Goal: Task Accomplishment & Management: Manage account settings

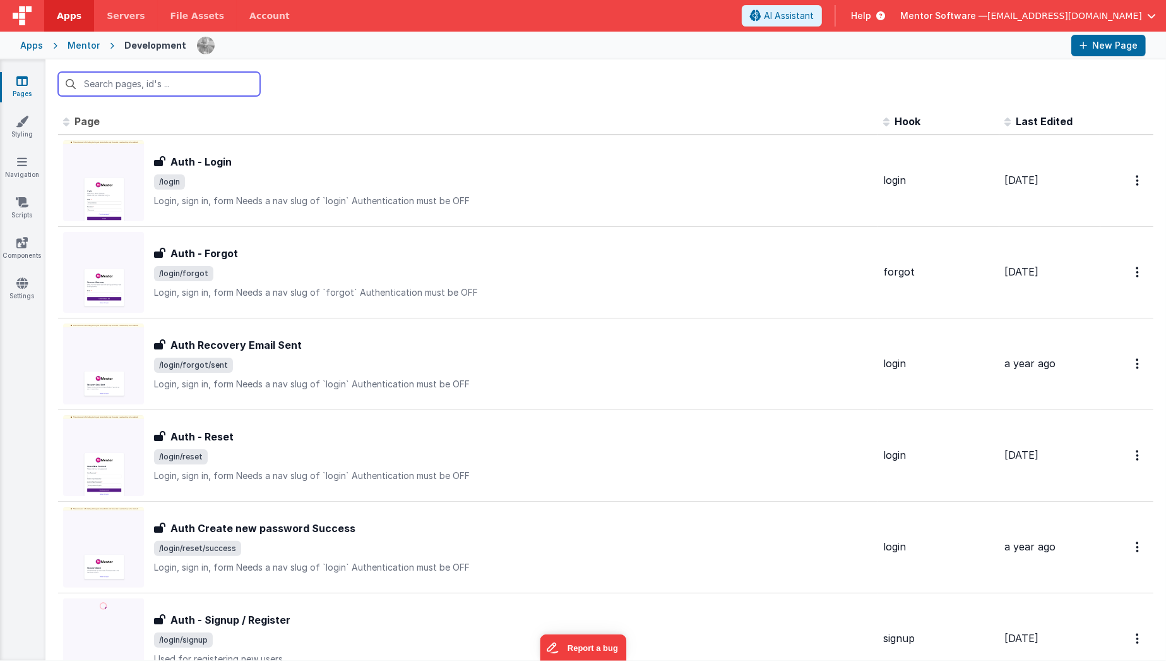
click at [210, 87] on input "text" at bounding box center [159, 84] width 202 height 24
click at [29, 290] on link "Settings" at bounding box center [21, 289] width 45 height 25
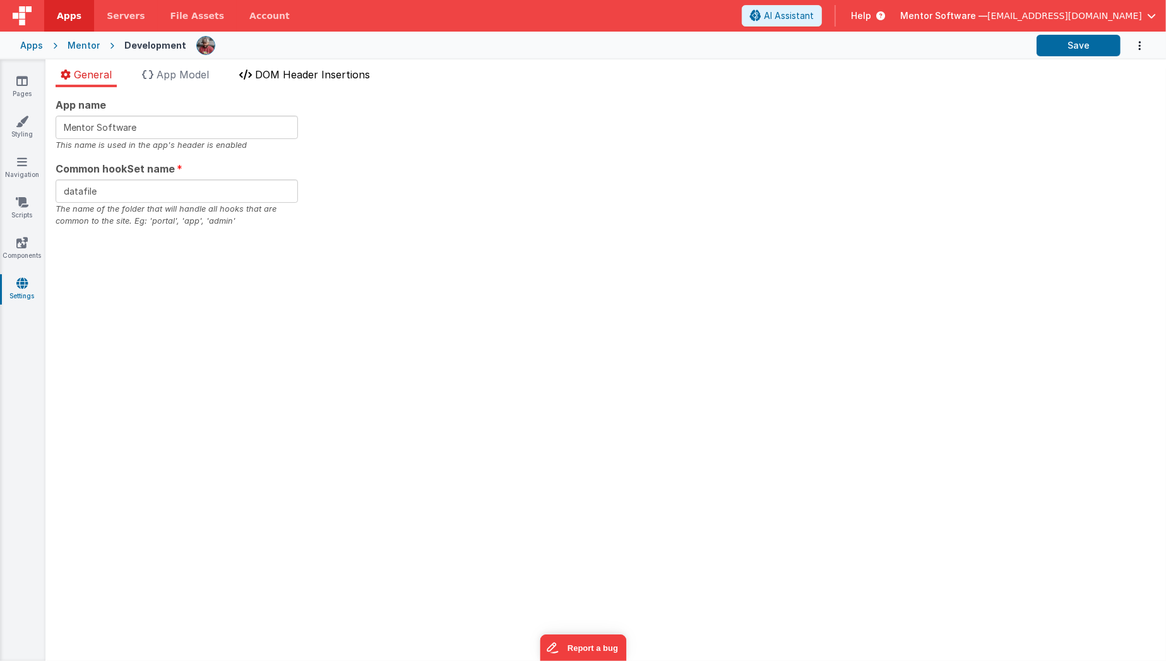
click at [347, 73] on span "DOM Header Insertions" at bounding box center [312, 74] width 115 height 13
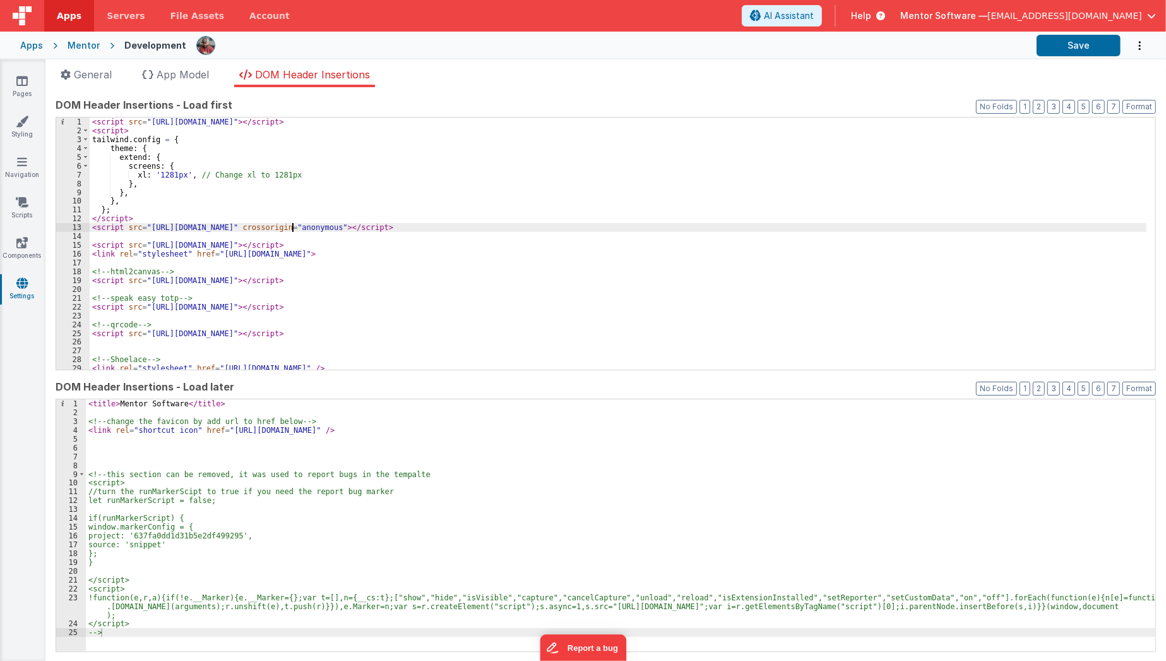
click at [292, 225] on div "< script src = "[URL][DOMAIN_NAME]" > </ script > < script > tailwind . config …" at bounding box center [618, 252] width 1057 height 270
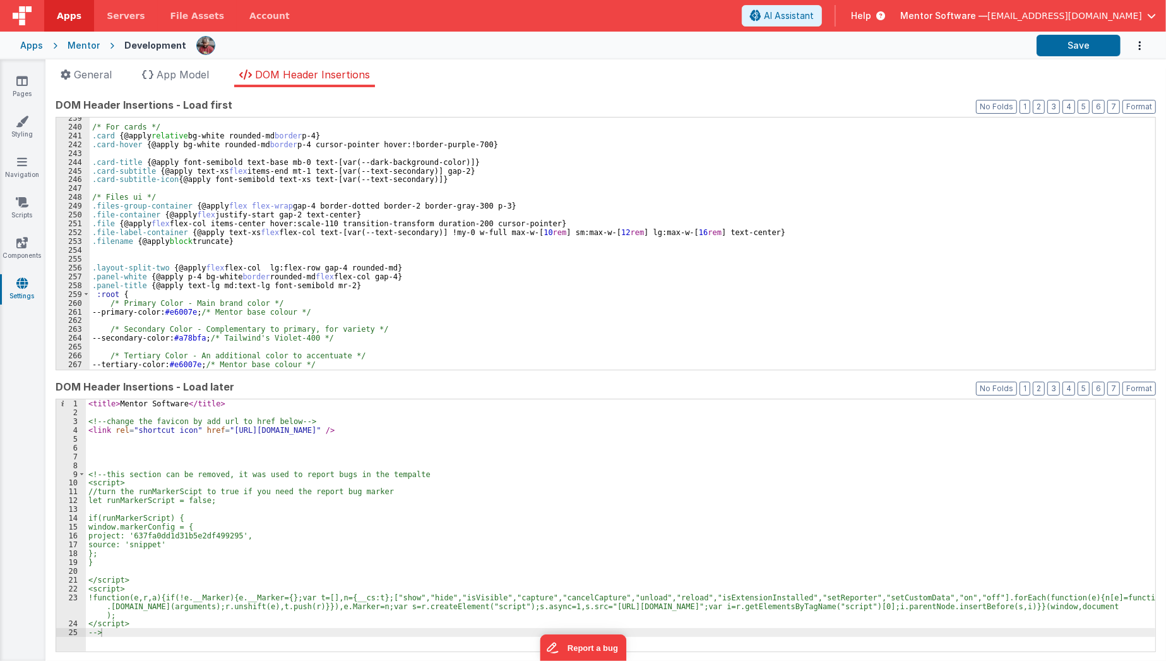
scroll to position [2125, 0]
click at [157, 258] on div "/* For cards */ .card { @apply relative bg-white rounded-md border p-4 } .card-…" at bounding box center [618, 249] width 1057 height 270
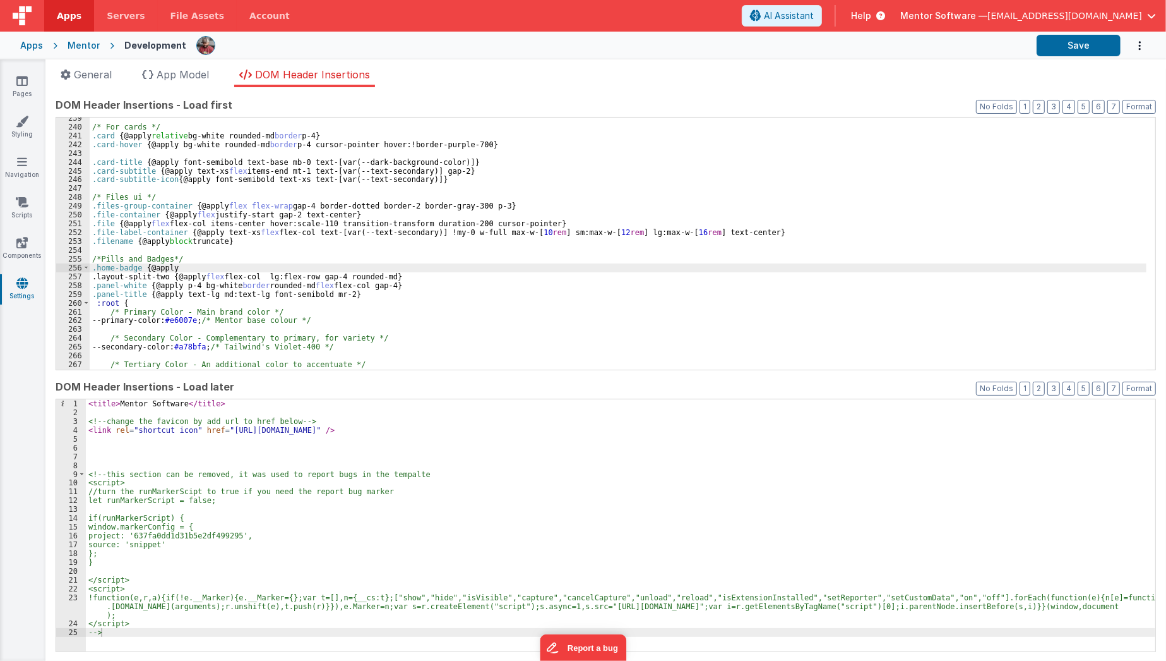
paste textarea
click at [357, 280] on div "/* For cards */ .card { @apply relative bg-white rounded-md border p-4 } .card-…" at bounding box center [618, 249] width 1057 height 270
click at [621, 263] on div "/* For cards */ .card { @apply relative bg-white rounded-md border p-4 } .card-…" at bounding box center [618, 249] width 1057 height 270
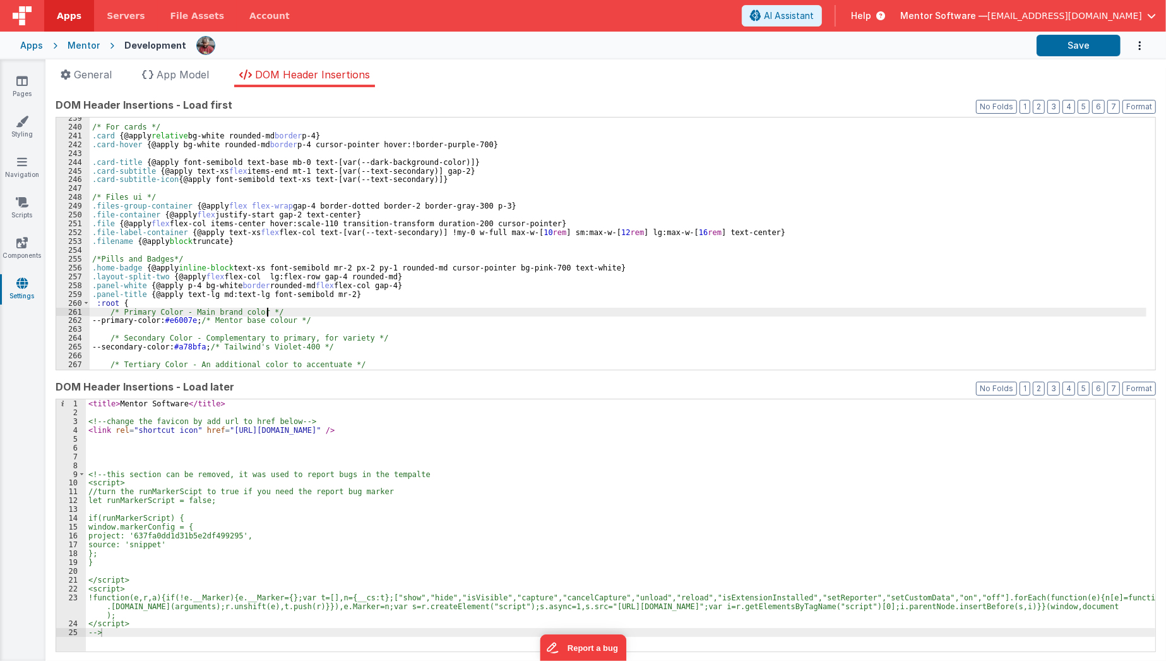
click at [580, 313] on div "/* For cards */ .card { @apply relative bg-white rounded-md border p-4 } .card-…" at bounding box center [618, 249] width 1057 height 270
click at [1084, 40] on button "Save" at bounding box center [1079, 45] width 84 height 21
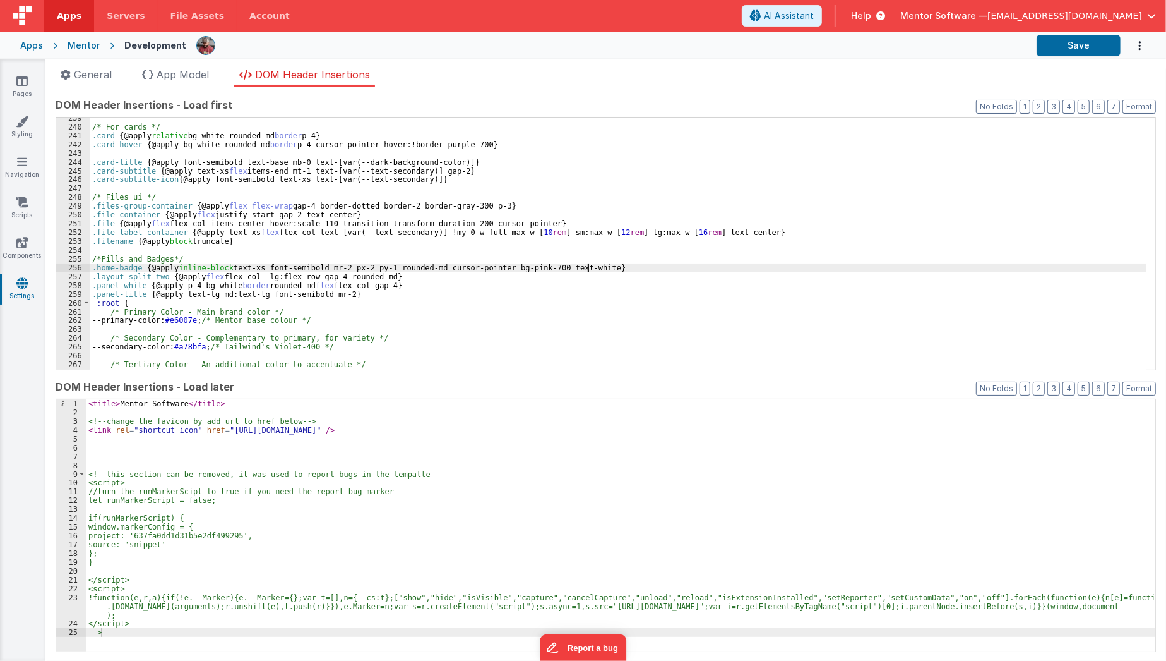
click at [609, 266] on div "/* For cards */ .card { @apply relative bg-white rounded-md border p-4 } .card-…" at bounding box center [618, 249] width 1057 height 270
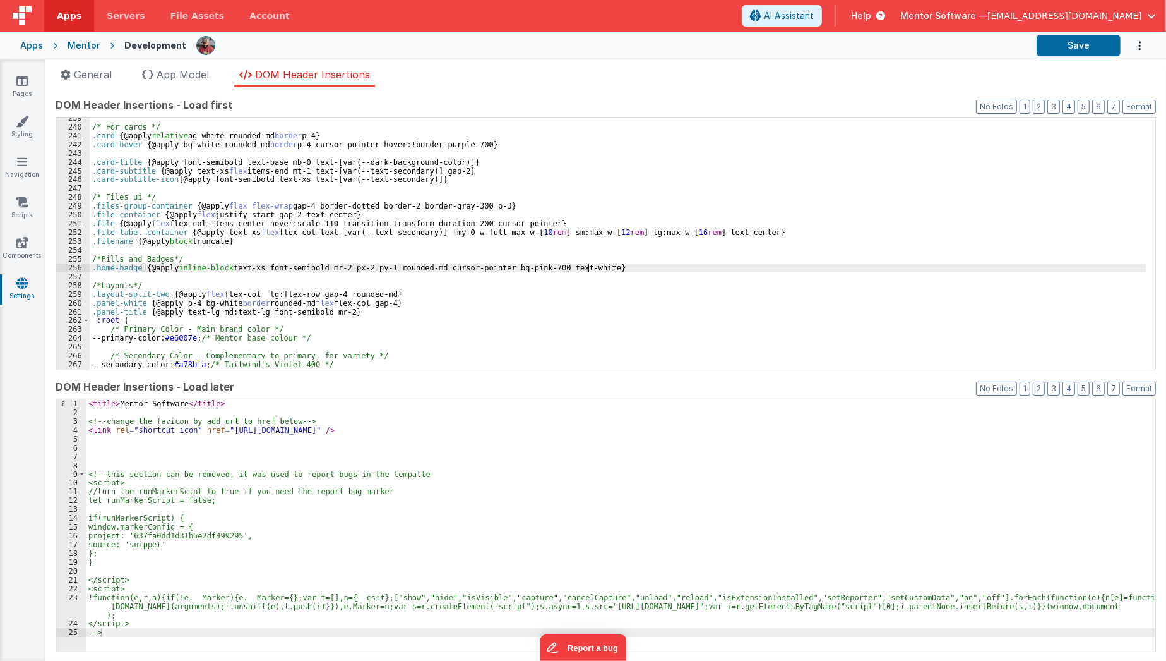
click at [609, 263] on div "/* For cards */ .card { @apply relative bg-white rounded-md border p-4 } .card-…" at bounding box center [618, 249] width 1057 height 270
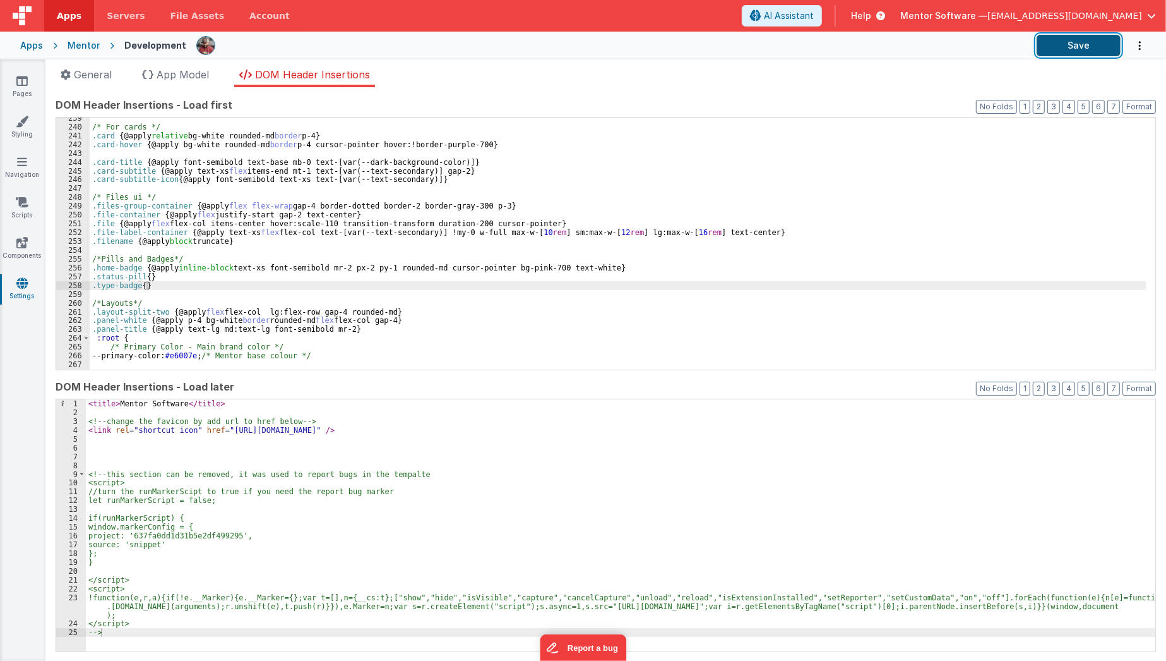
click at [1072, 54] on button "Save" at bounding box center [1079, 45] width 84 height 21
click at [1106, 46] on button "Save" at bounding box center [1079, 45] width 84 height 21
click at [196, 288] on div "/* For cards */ .card { @apply relative bg-white rounded-md border p-4 } .card-…" at bounding box center [618, 249] width 1057 height 270
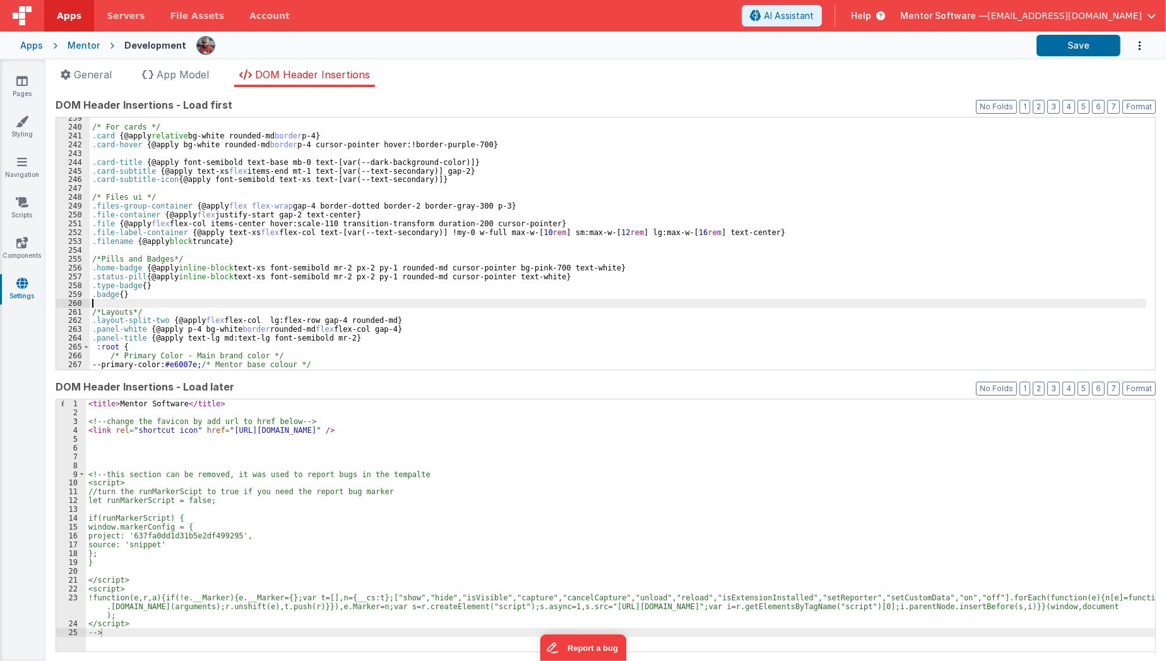
click at [191, 301] on div "/* For cards */ .card { @apply relative bg-white rounded-md border p-4 } .card-…" at bounding box center [618, 249] width 1057 height 270
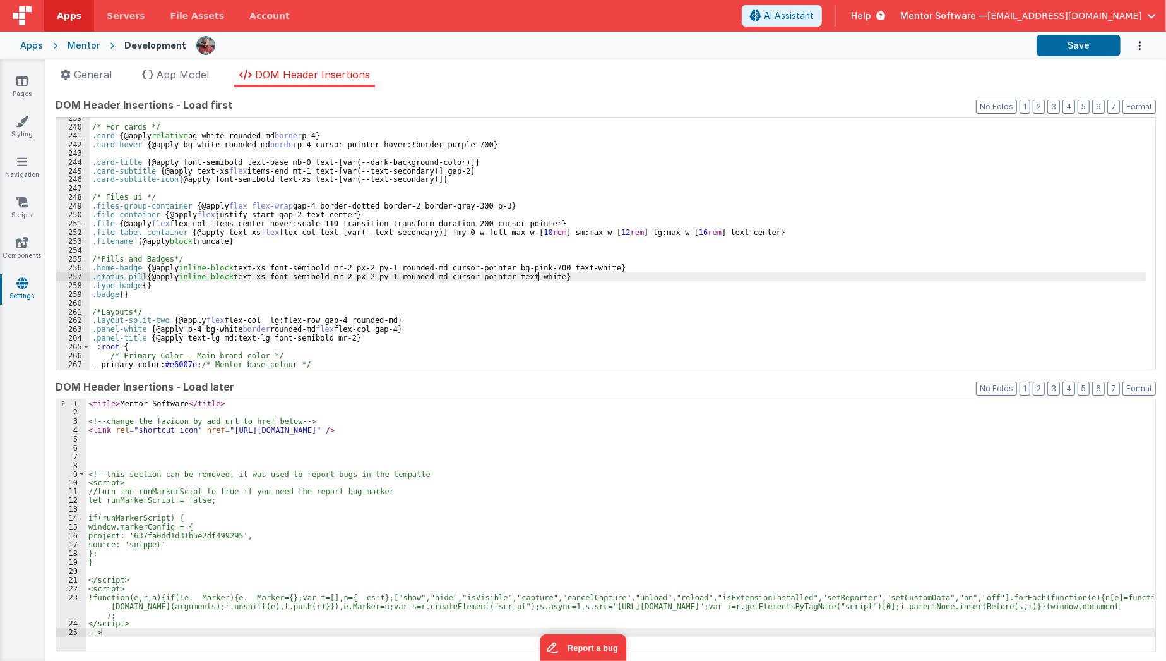
click at [551, 274] on div "/* For cards */ .card { @apply relative bg-white rounded-md border p-4 } .card-…" at bounding box center [618, 249] width 1057 height 270
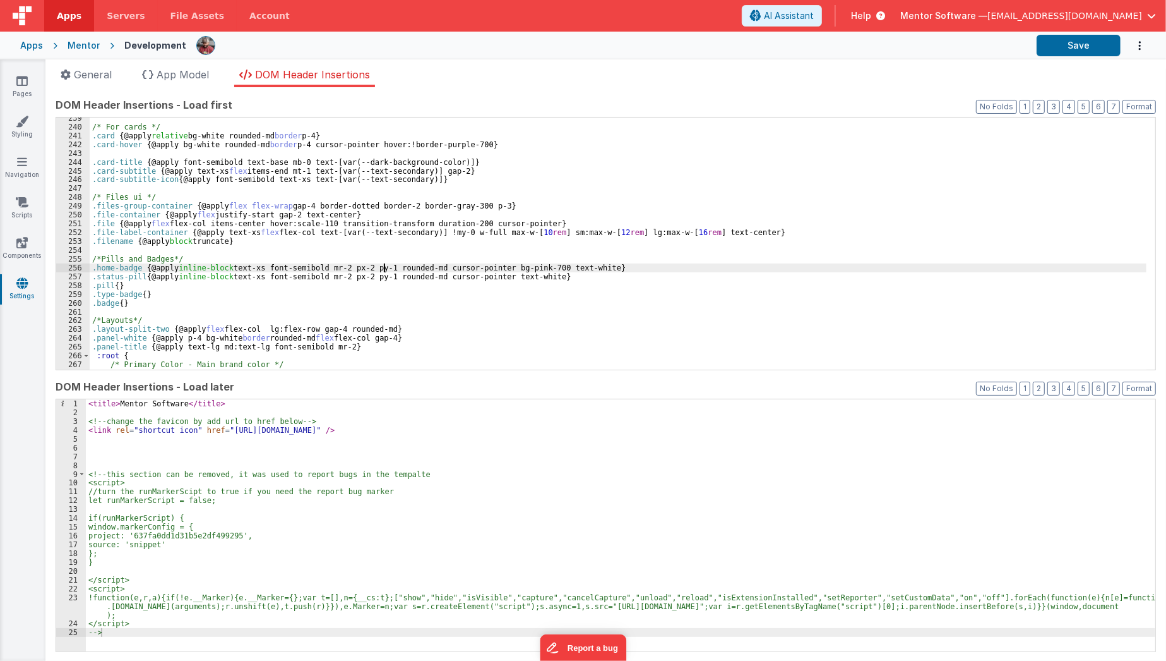
click at [384, 265] on div "/* For cards */ .card { @apply relative bg-white rounded-md border p-4 } .card-…" at bounding box center [618, 249] width 1057 height 270
click at [376, 269] on div "/* For cards */ .card { @apply relative bg-white rounded-md border p-4 } .card-…" at bounding box center [618, 249] width 1057 height 270
click at [380, 278] on div "/* For cards */ .card { @apply relative bg-white rounded-md border p-4 } .card-…" at bounding box center [618, 249] width 1057 height 270
click at [382, 276] on div "/* For cards */ .card { @apply relative bg-white rounded-md border p-4 } .card-…" at bounding box center [618, 249] width 1057 height 270
click at [352, 345] on div "/* For cards */ .card { @apply relative bg-white rounded-md border p-4 } .card-…" at bounding box center [618, 249] width 1057 height 270
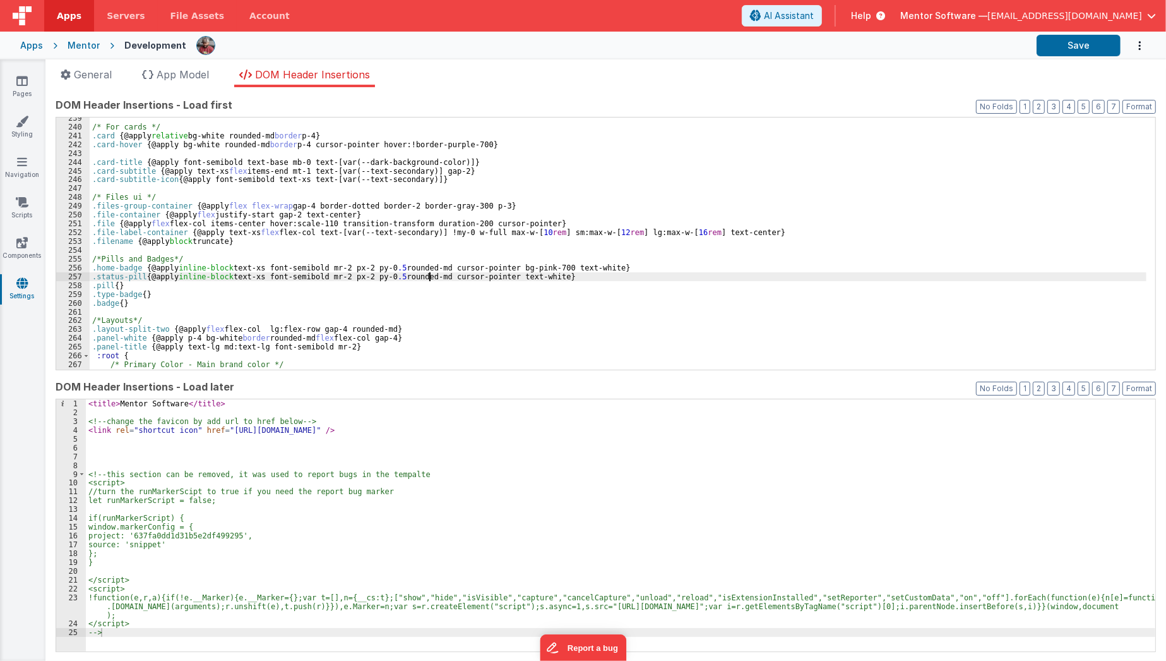
click at [429, 273] on div "/* For cards */ .card { @apply relative bg-white rounded-md border p-4 } .card-…" at bounding box center [618, 249] width 1057 height 270
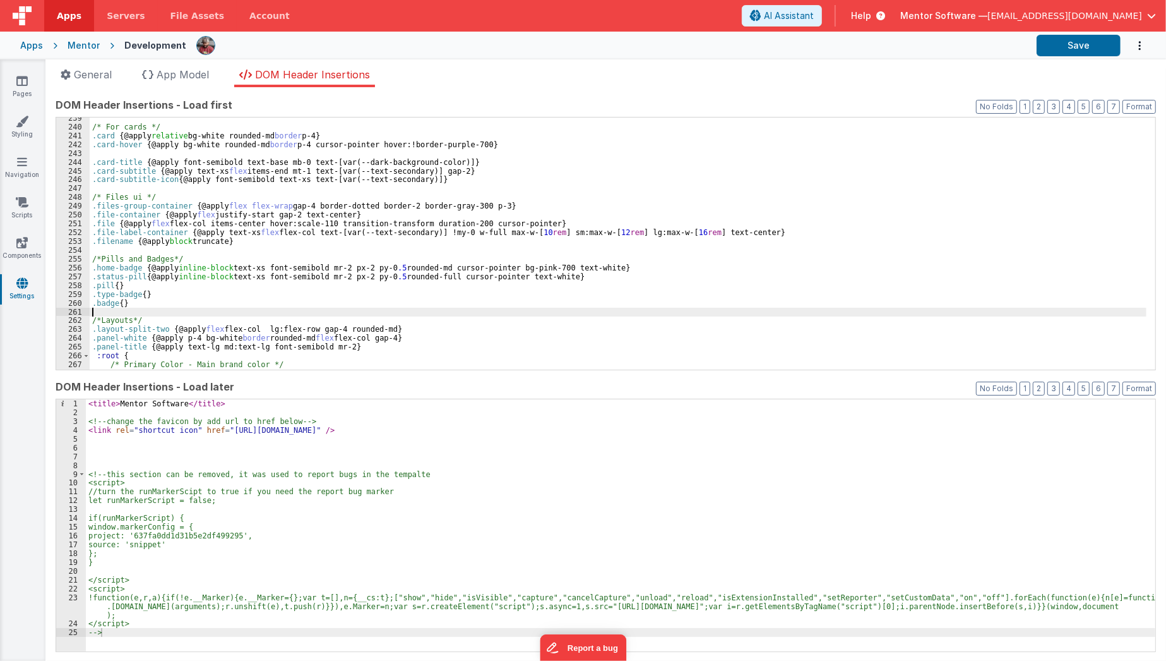
click at [408, 313] on div "/* For cards */ .card { @apply relative bg-white rounded-md border p-4 } .card-…" at bounding box center [618, 249] width 1057 height 270
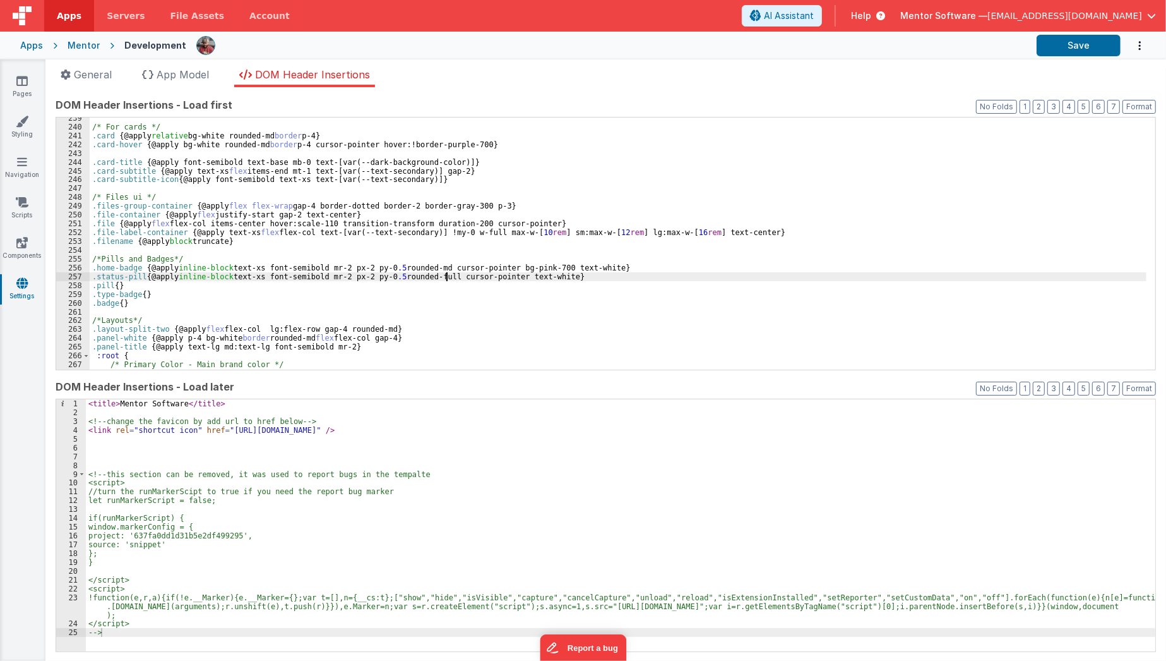
click at [445, 277] on div "/* For cards */ .card { @apply relative bg-white rounded-md border p-4 } .card-…" at bounding box center [618, 249] width 1057 height 270
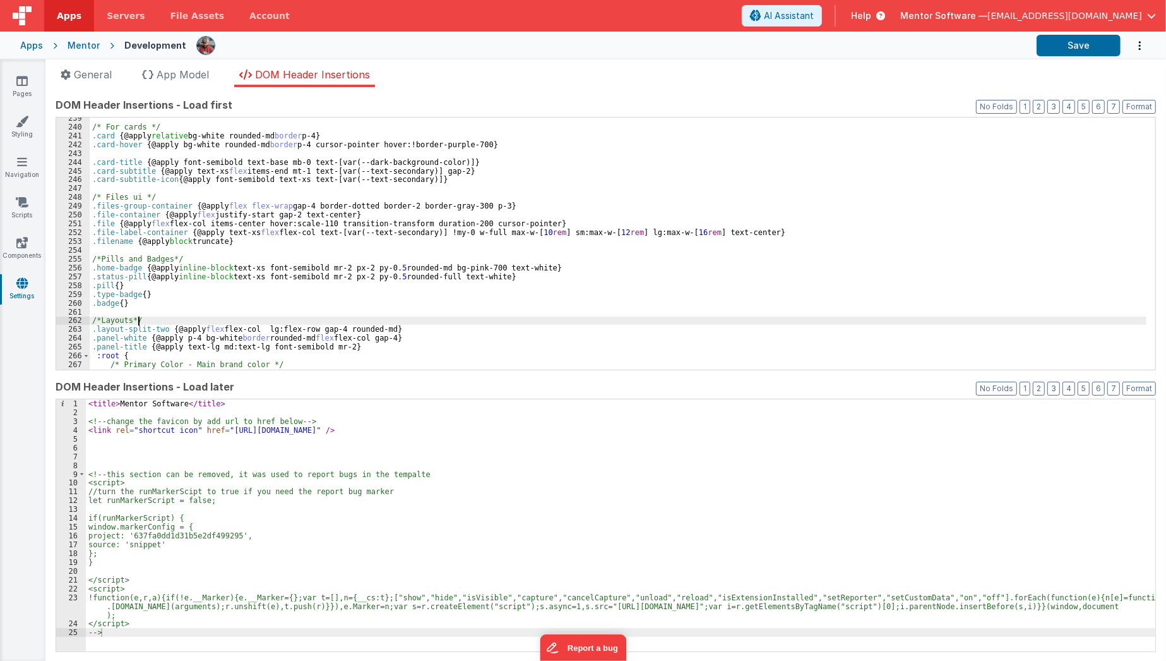
click at [464, 318] on div "/* For cards */ .card { @apply relative bg-white rounded-md border p-4 } .card-…" at bounding box center [618, 249] width 1057 height 270
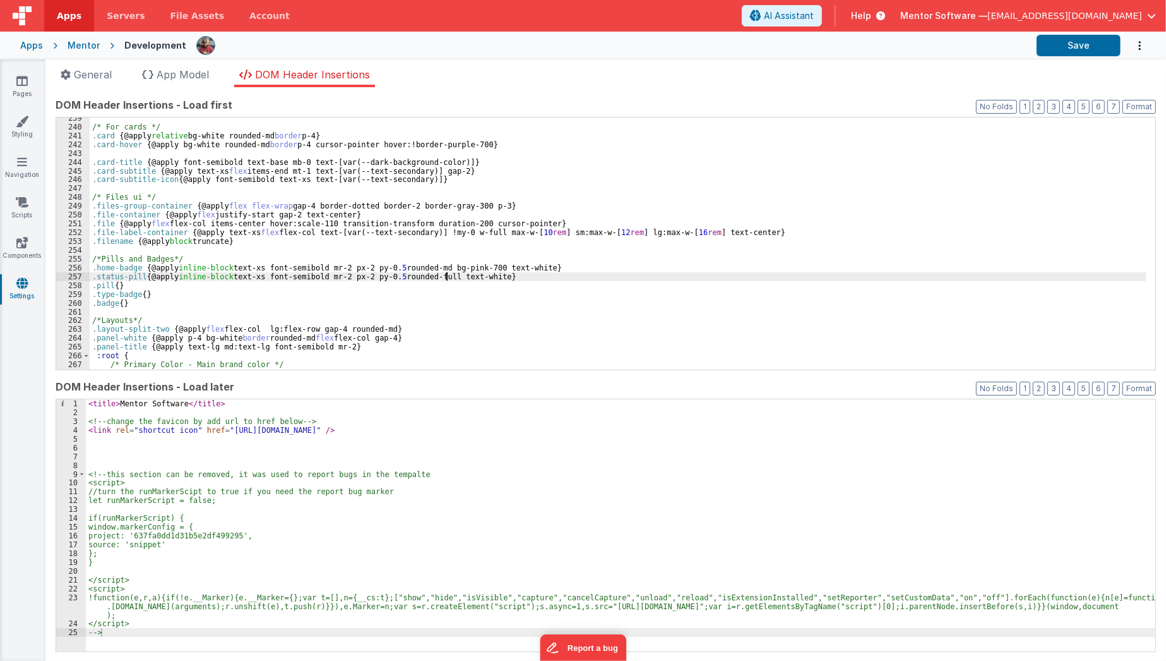
click at [447, 280] on div "/* For cards */ .card { @apply relative bg-white rounded-md border p-4 } .card-…" at bounding box center [618, 249] width 1057 height 270
click at [149, 278] on div "/* For cards */ .card { @apply relative bg-white rounded-md border p-4 } .card-…" at bounding box center [618, 249] width 1057 height 270
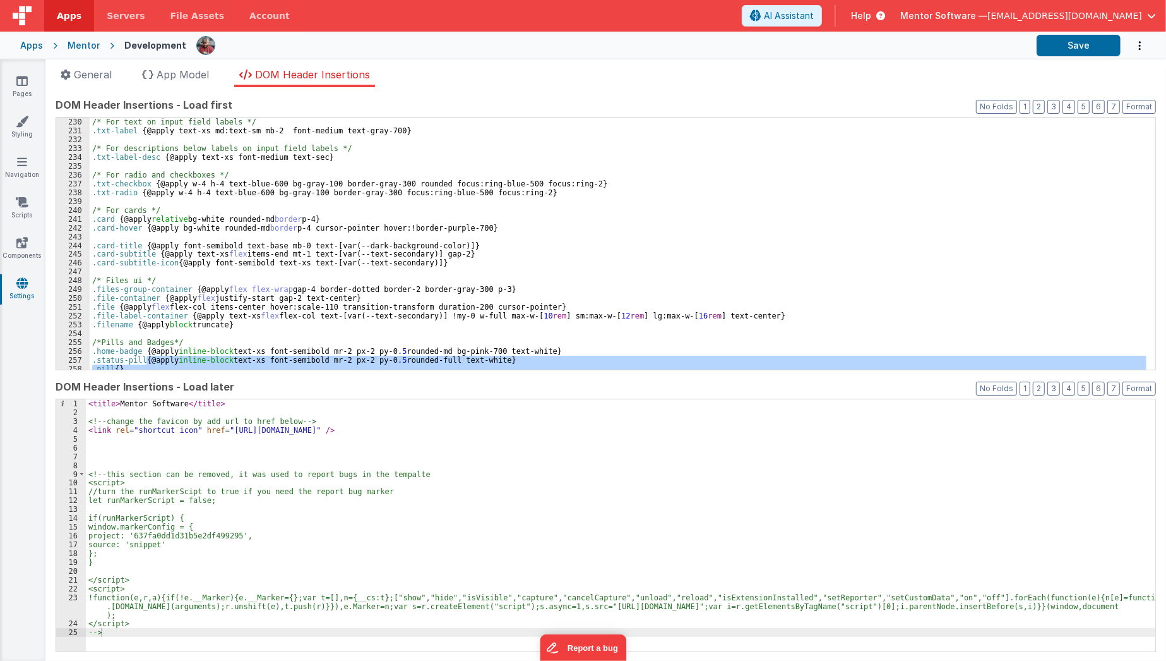
scroll to position [2051, 0]
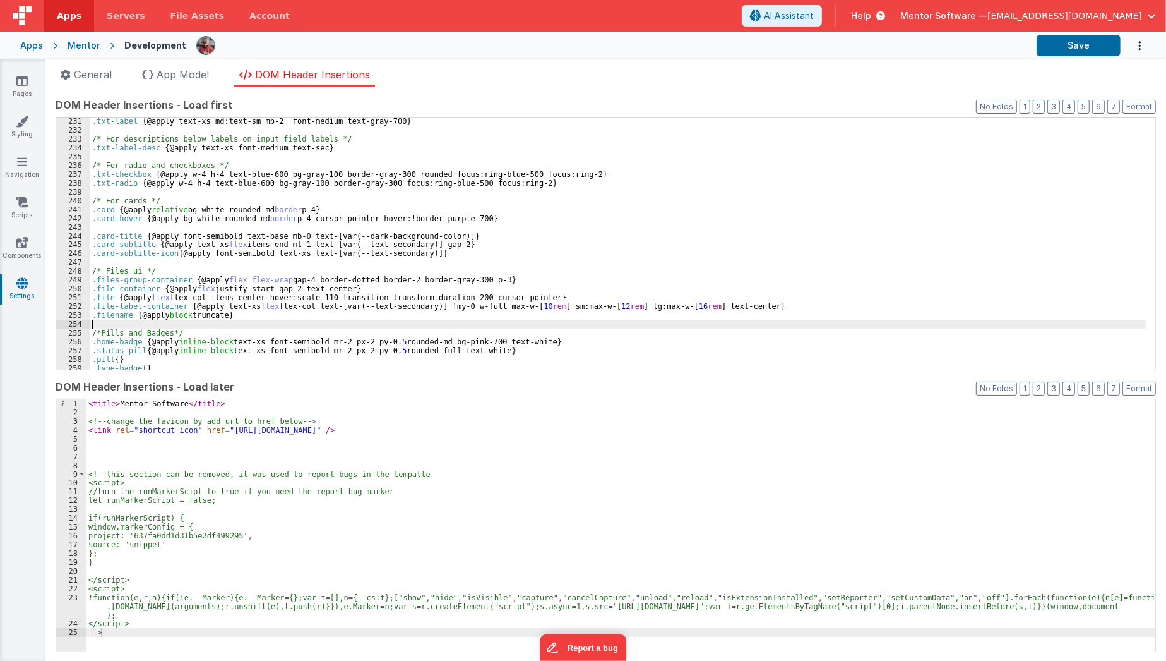
click at [248, 319] on div ".txt-label { @apply text-xs md:text-sm mb-2 font-medium text-gray-700 } /* For …" at bounding box center [618, 252] width 1057 height 270
click at [146, 350] on div ".txt-label { @apply text-xs md:text-sm mb-2 font-medium text-gray-700 } /* For …" at bounding box center [618, 252] width 1057 height 270
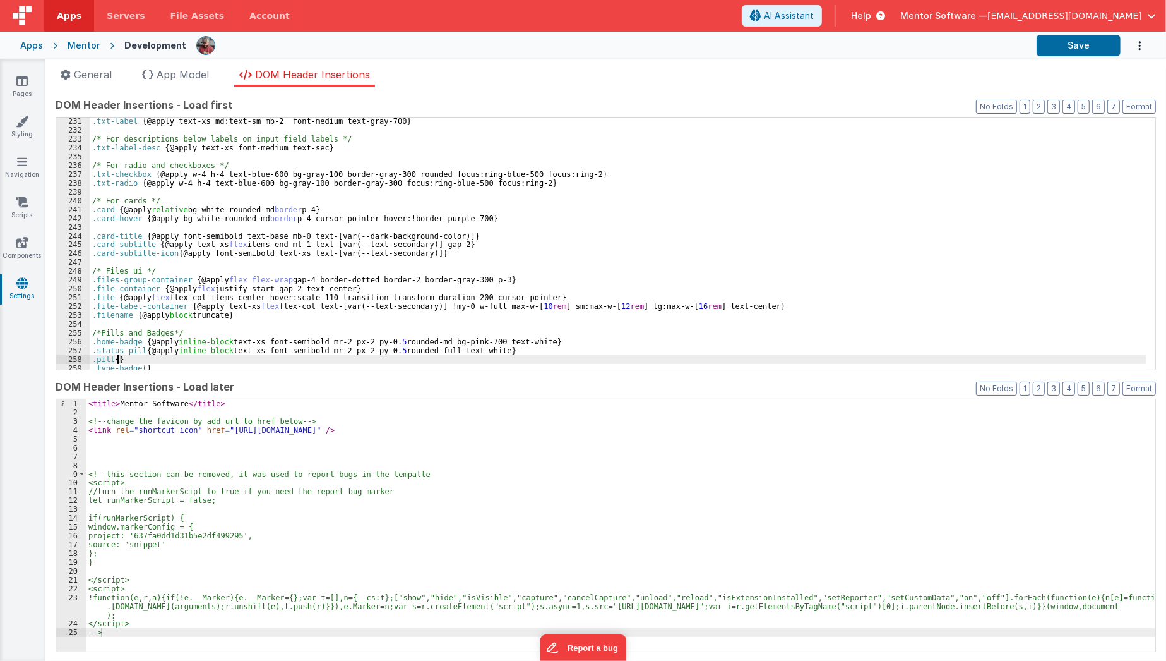
click at [116, 359] on div ".txt-label { @apply text-xs md:text-sm mb-2 font-medium text-gray-700 } /* For …" at bounding box center [618, 252] width 1057 height 270
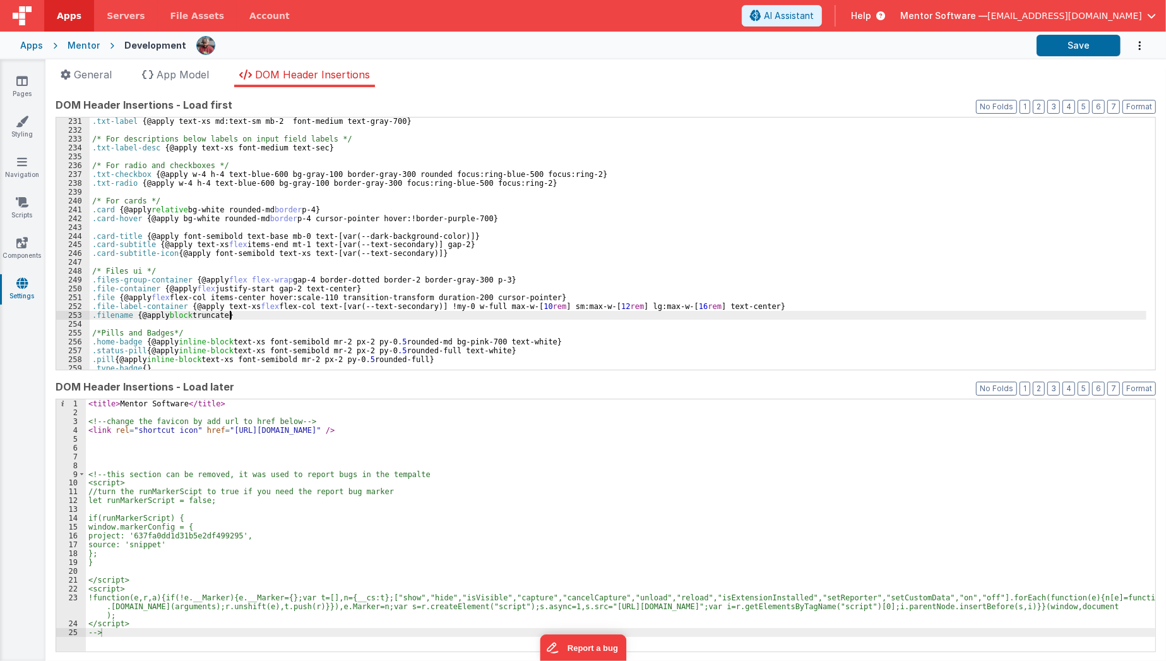
click at [309, 317] on div ".txt-label { @apply text-xs md:text-sm mb-2 font-medium text-gray-700 } /* For …" at bounding box center [618, 252] width 1057 height 270
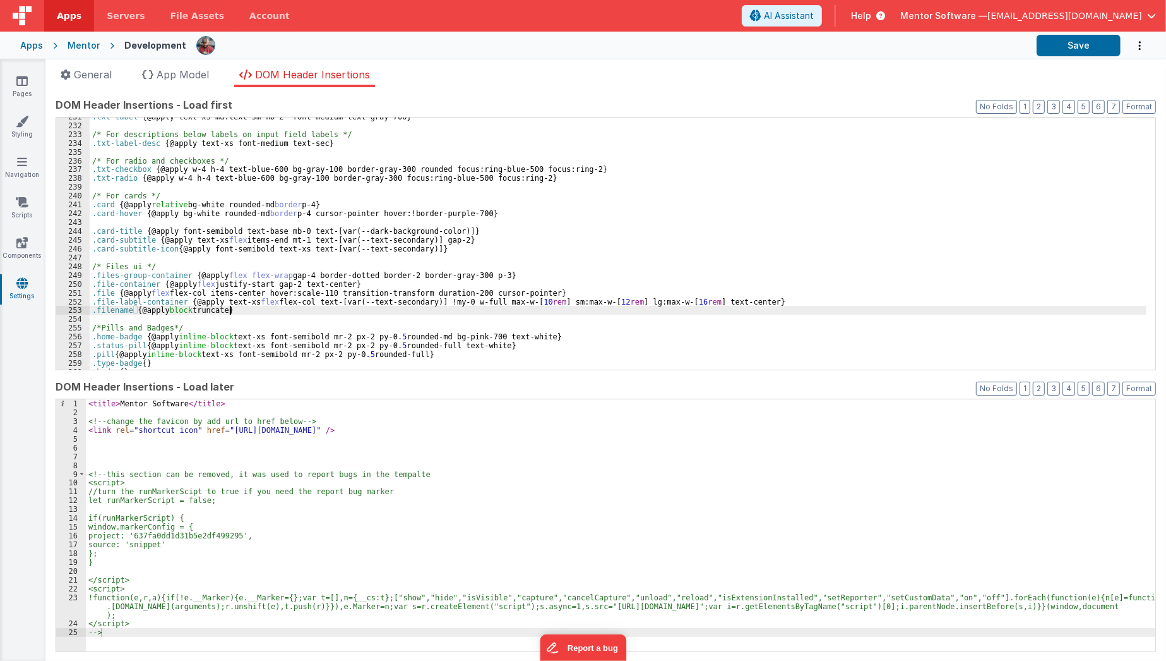
scroll to position [2079, 0]
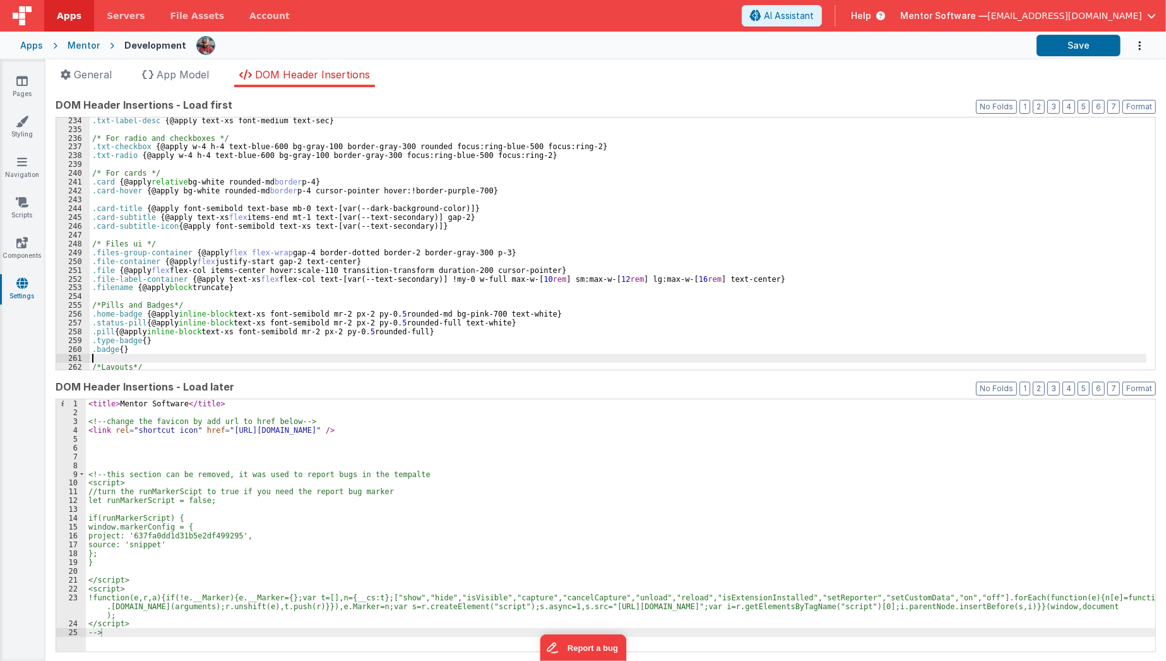
click at [211, 360] on div ".txt-label-desc { @apply text-xs font-medium text-sec } /* For radio and checkb…" at bounding box center [618, 251] width 1057 height 270
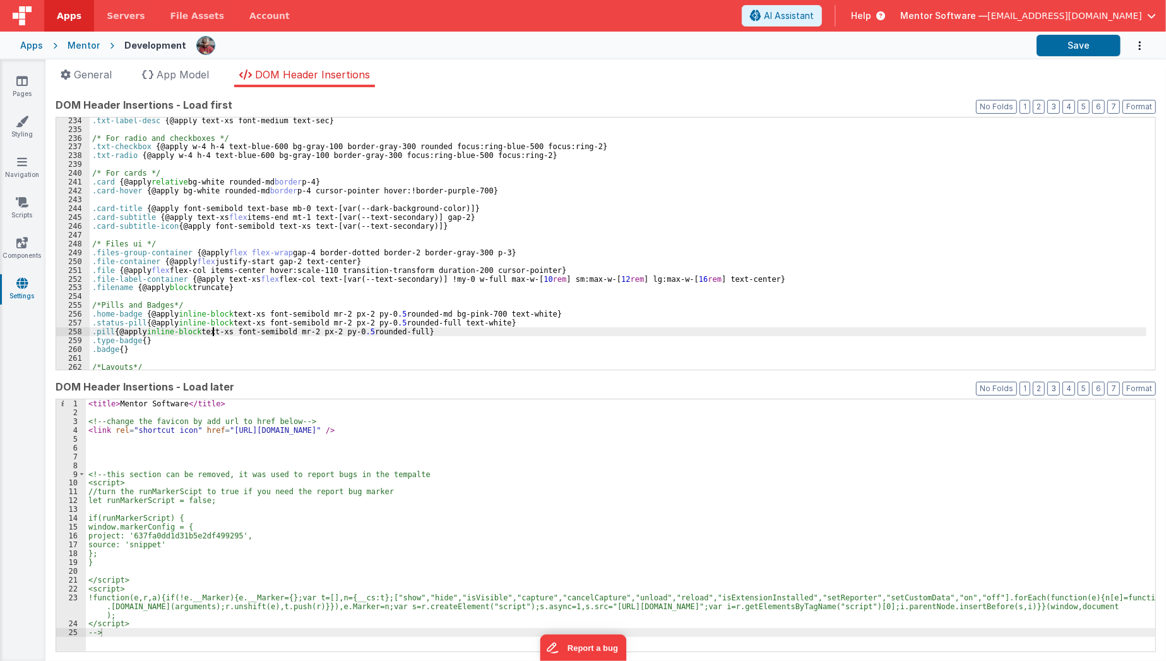
click at [213, 328] on div ".txt-label-desc { @apply text-xs font-medium text-sec } /* For radio and checkb…" at bounding box center [618, 251] width 1057 height 270
click at [141, 340] on div ".txt-label-desc { @apply text-xs font-medium text-sec } /* For radio and checkb…" at bounding box center [618, 251] width 1057 height 270
click at [180, 324] on div ".txt-label-desc { @apply text-xs font-medium text-sec } /* For radio and checkb…" at bounding box center [618, 251] width 1057 height 270
click at [169, 338] on div ".txt-label-desc { @apply text-xs font-medium text-sec } /* For radio and checkb…" at bounding box center [618, 251] width 1057 height 270
paste textarea
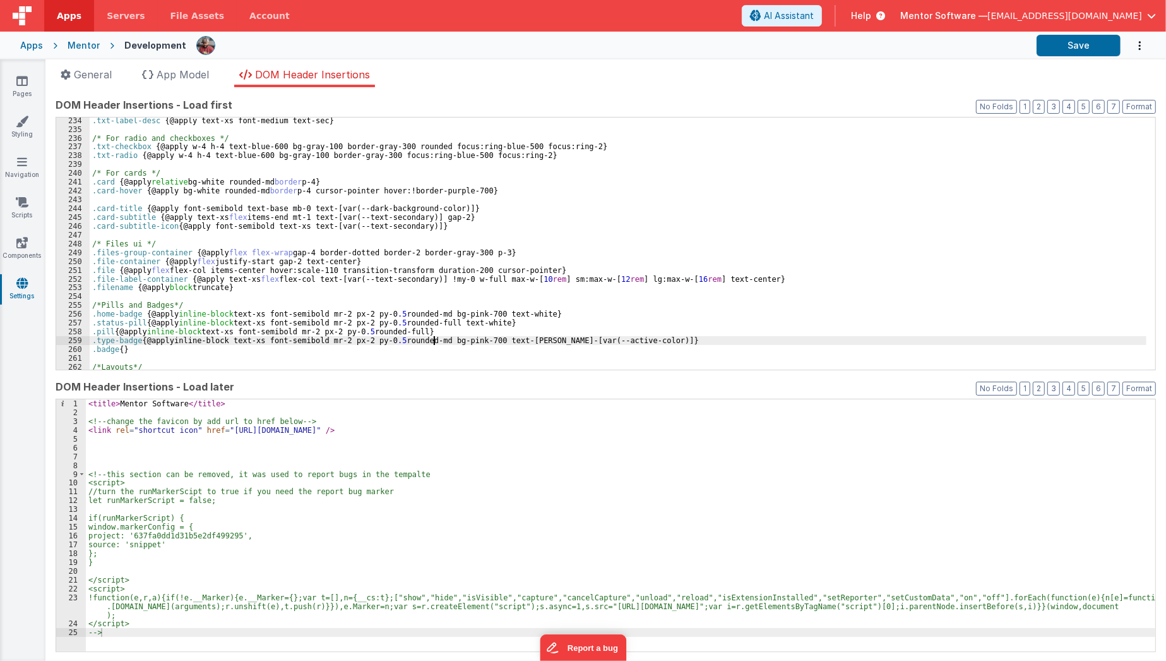
click at [434, 340] on div ".txt-label-desc { @apply text-xs font-medium text-sec } /* For radio and checkb…" at bounding box center [618, 251] width 1057 height 270
click at [1053, 48] on button "Save" at bounding box center [1079, 45] width 84 height 21
click at [470, 370] on div "DOM Header Insertions - Load first Format 7 6 5 4 3 2 1 No Folds 234 235 236 23…" at bounding box center [606, 373] width 1101 height 553
click at [428, 342] on div ".txt-label-desc { @apply text-xs font-medium text-sec } /* For radio and checkb…" at bounding box center [618, 251] width 1057 height 270
click at [169, 340] on div ".txt-label-desc { @apply text-xs font-medium text-sec } /* For radio and checkb…" at bounding box center [618, 251] width 1057 height 270
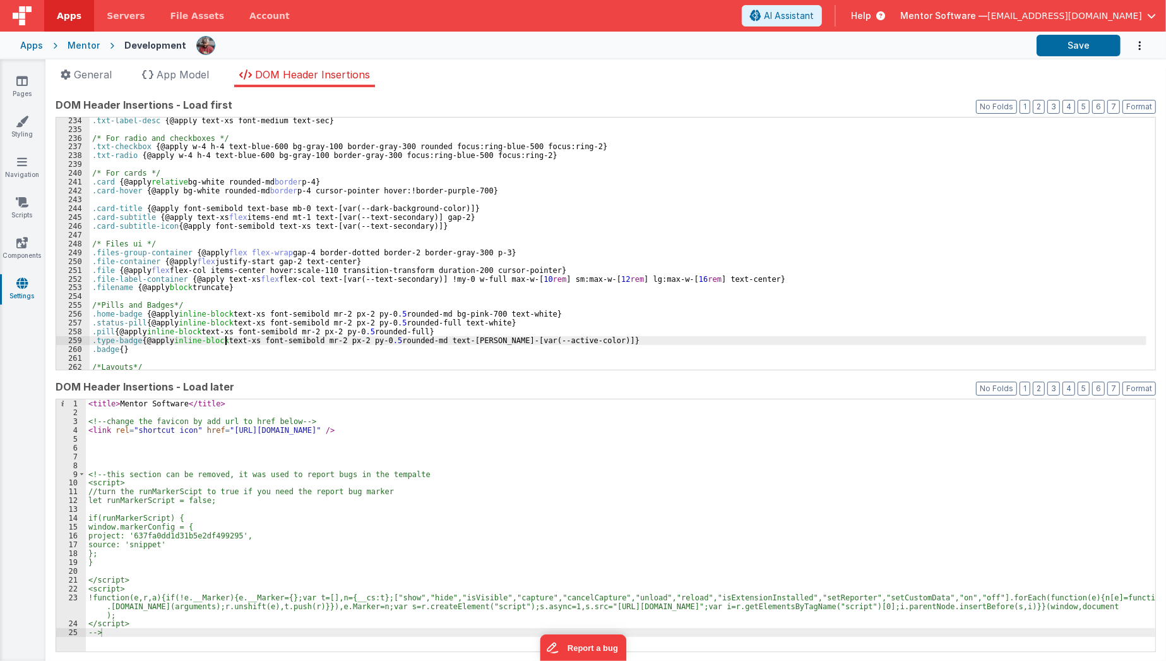
click at [225, 338] on div ".txt-label-desc { @apply text-xs font-medium text-sec } /* For radio and checkb…" at bounding box center [618, 251] width 1057 height 270
click at [145, 341] on div ".txt-label-desc { @apply text-xs font-medium text-sec } /* For radio and checkb…" at bounding box center [618, 251] width 1057 height 270
click at [123, 351] on div ".txt-label-desc { @apply text-xs font-medium text-sec } /* For radio and checkb…" at bounding box center [618, 251] width 1057 height 270
click at [1076, 52] on button "Save" at bounding box center [1079, 45] width 84 height 21
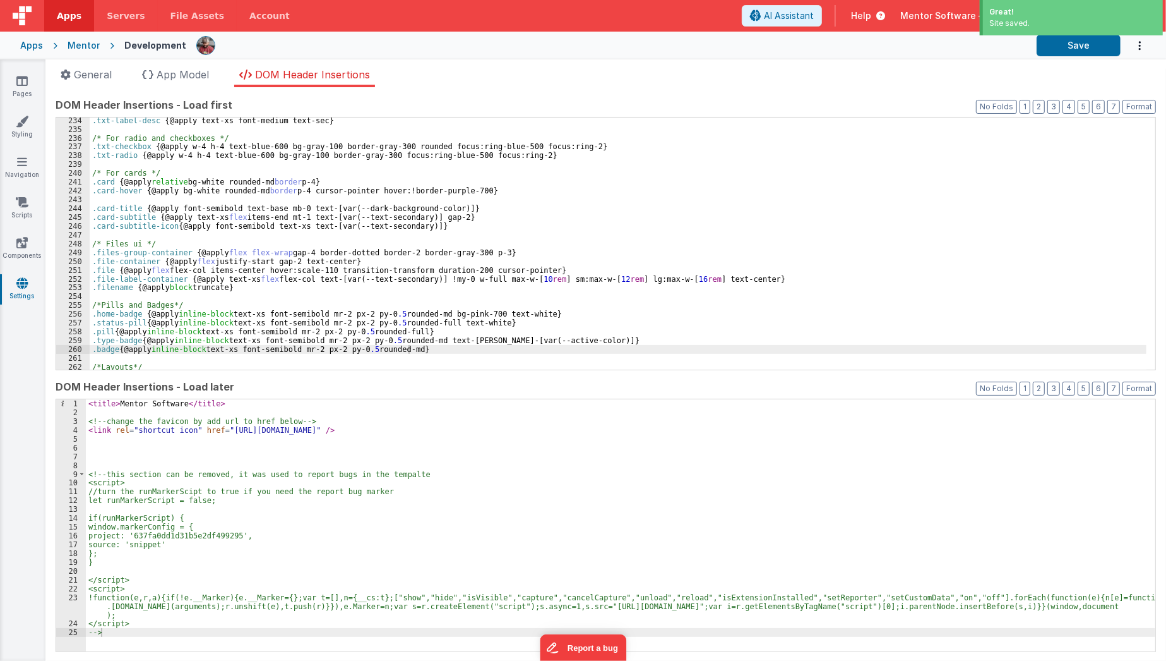
scroll to position [2117, 0]
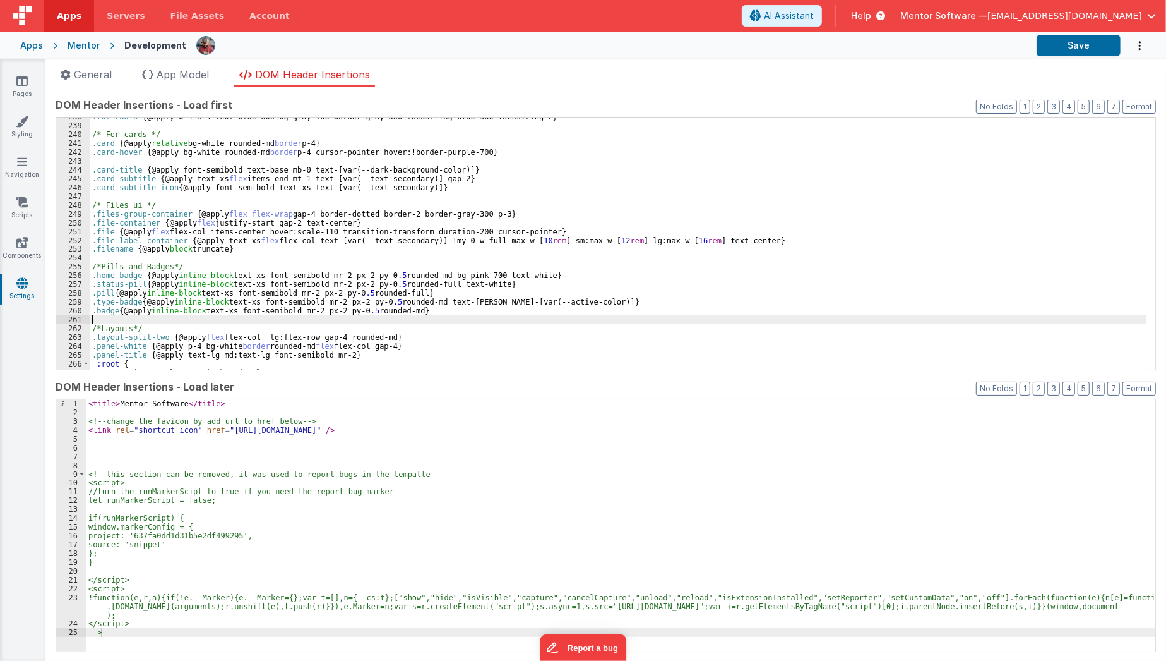
click at [484, 319] on div ".txt-radio { @apply w-4 h-4 text-blue-600 bg-gray-100 border-gray-300 focus:rin…" at bounding box center [618, 247] width 1057 height 270
paste textarea
click at [200, 318] on div ".txt-radio { @apply w-4 h-4 text-blue-600 bg-gray-100 border-gray-300 focus:rin…" at bounding box center [618, 247] width 1057 height 270
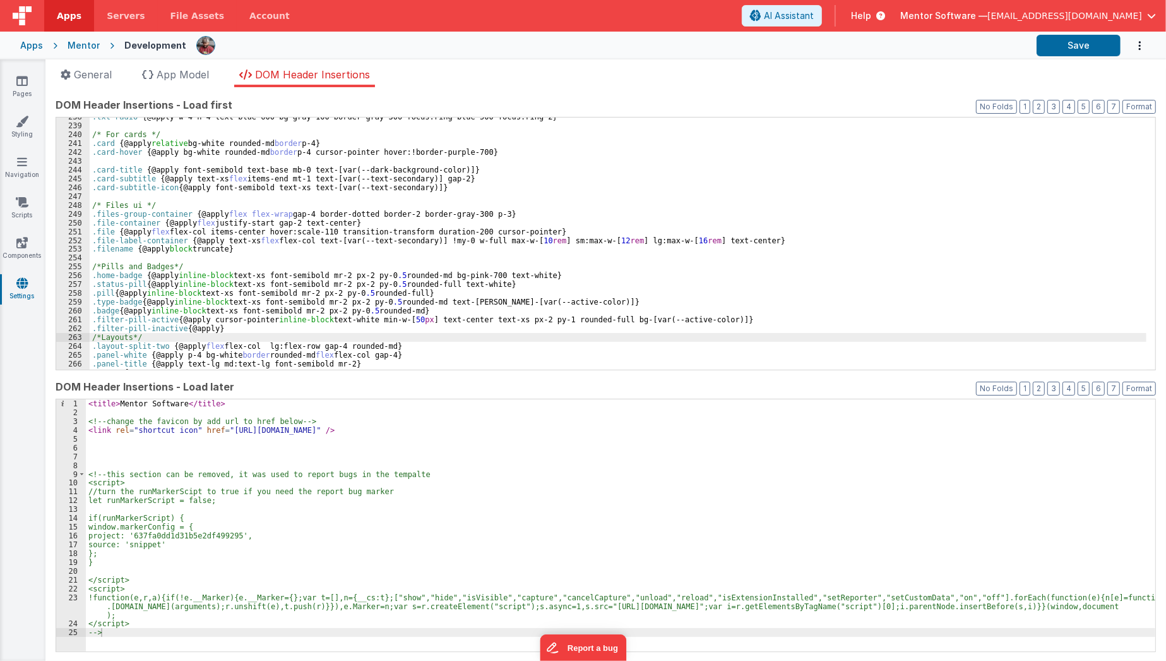
click at [213, 333] on div ".txt-radio { @apply w-4 h-4 text-blue-600 bg-gray-100 border-gray-300 focus:rin…" at bounding box center [618, 247] width 1057 height 270
click at [212, 328] on div ".txt-radio { @apply w-4 h-4 text-blue-600 bg-gray-100 border-gray-300 focus:rin…" at bounding box center [618, 247] width 1057 height 270
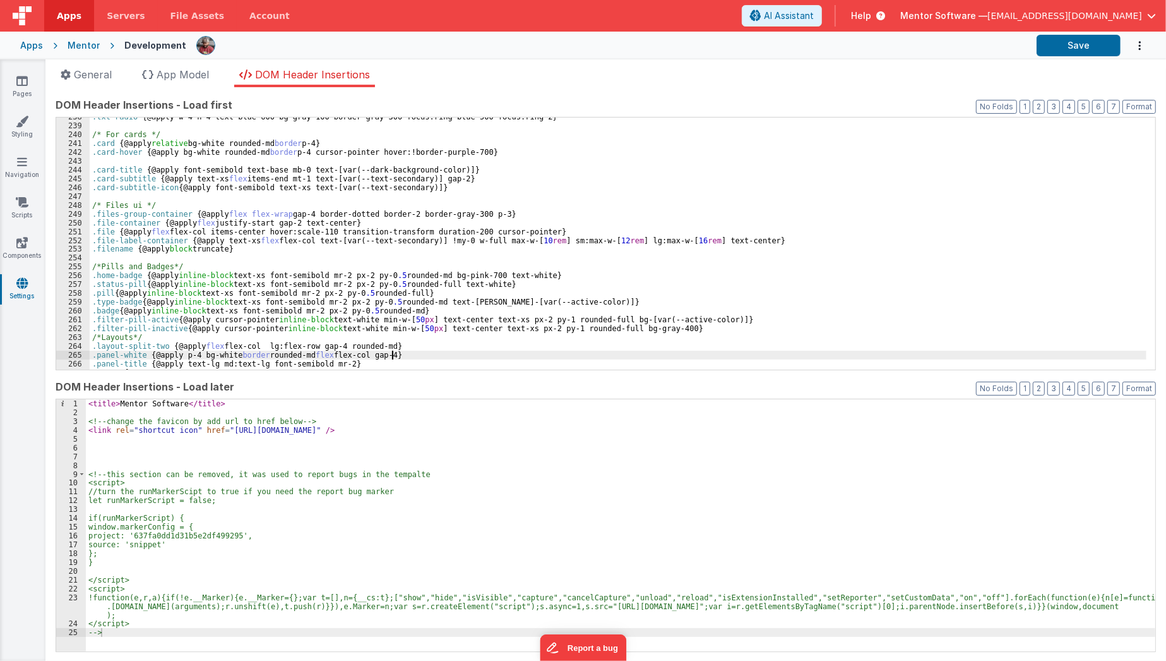
click at [393, 354] on div ".txt-radio { @apply w-4 h-4 text-blue-600 bg-gray-100 border-gray-300 focus:rin…" at bounding box center [618, 247] width 1057 height 270
click at [705, 316] on div ".txt-radio { @apply w-4 h-4 text-blue-600 bg-gray-100 border-gray-300 focus:rin…" at bounding box center [618, 247] width 1057 height 270
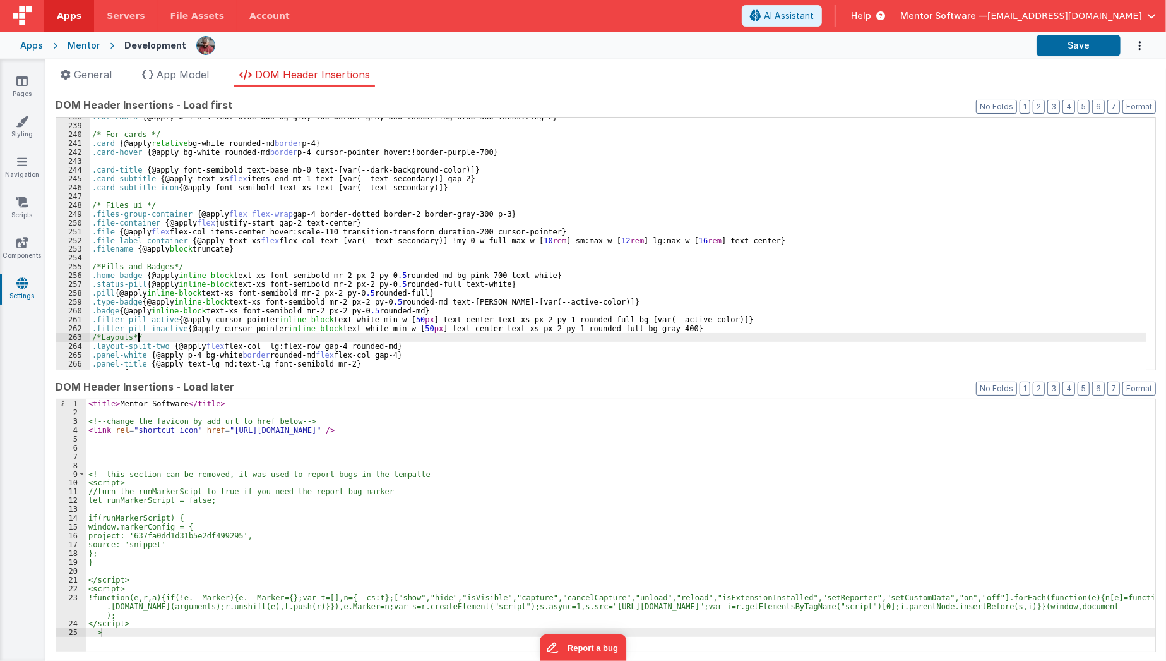
click at [691, 338] on div ".txt-radio { @apply w-4 h-4 text-blue-600 bg-gray-100 border-gray-300 focus:rin…" at bounding box center [618, 247] width 1057 height 270
click at [1056, 38] on button "Save" at bounding box center [1079, 45] width 84 height 21
click at [674, 330] on div ".txt-radio { @apply w-4 h-4 text-blue-600 bg-gray-100 border-gray-300 focus:rin…" at bounding box center [618, 247] width 1057 height 270
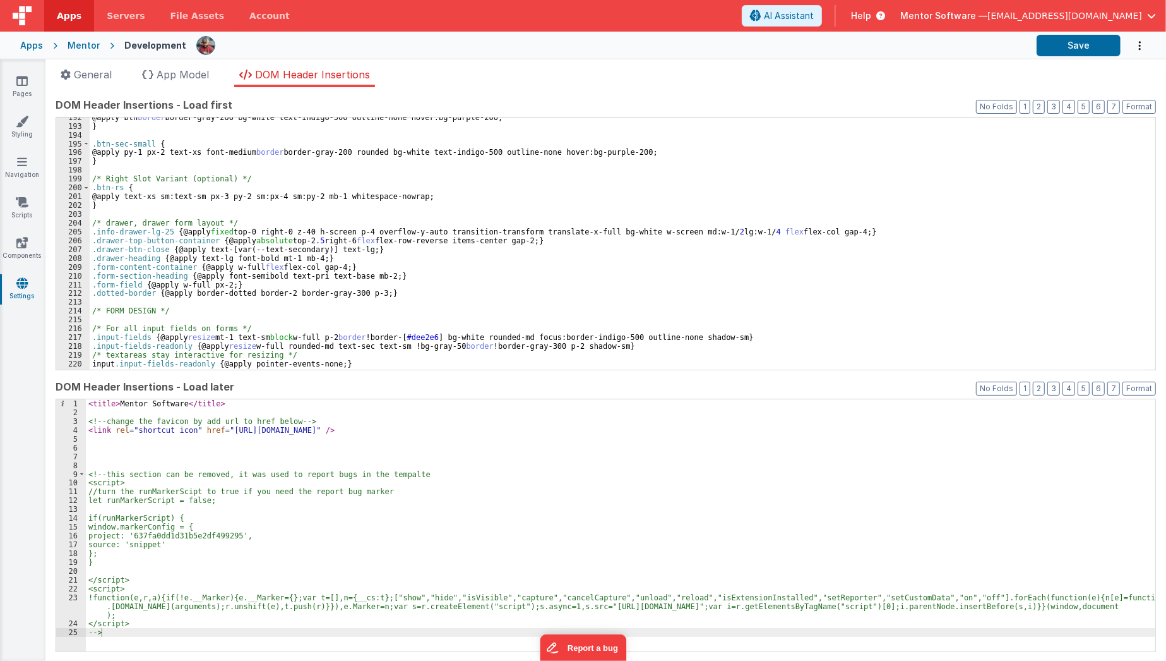
scroll to position [1719, 0]
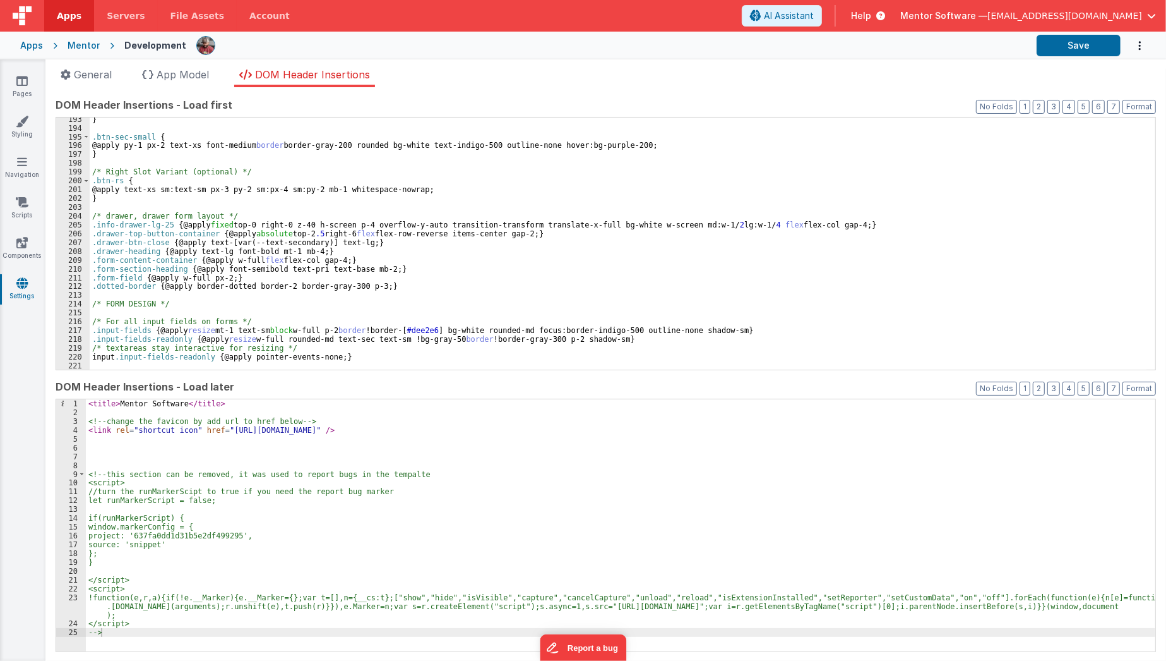
click at [366, 294] on div "} .btn-sec-small { @apply py-1 px-2 text-xs font-medium border border-gray-200 …" at bounding box center [618, 250] width 1057 height 270
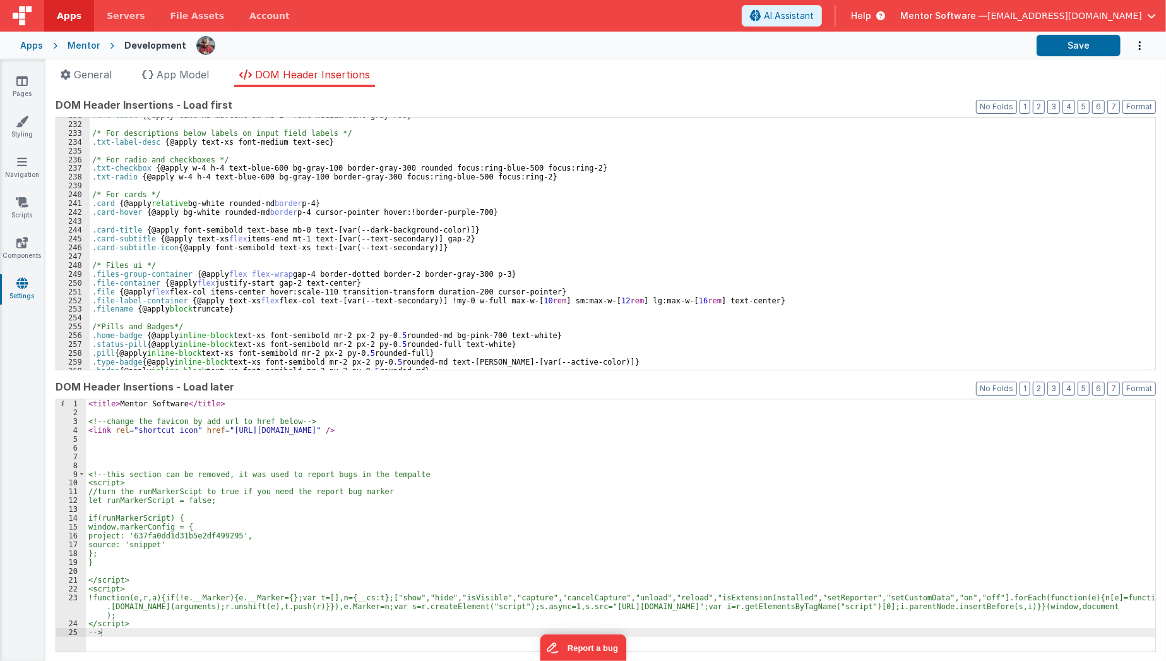
scroll to position [2108, 0]
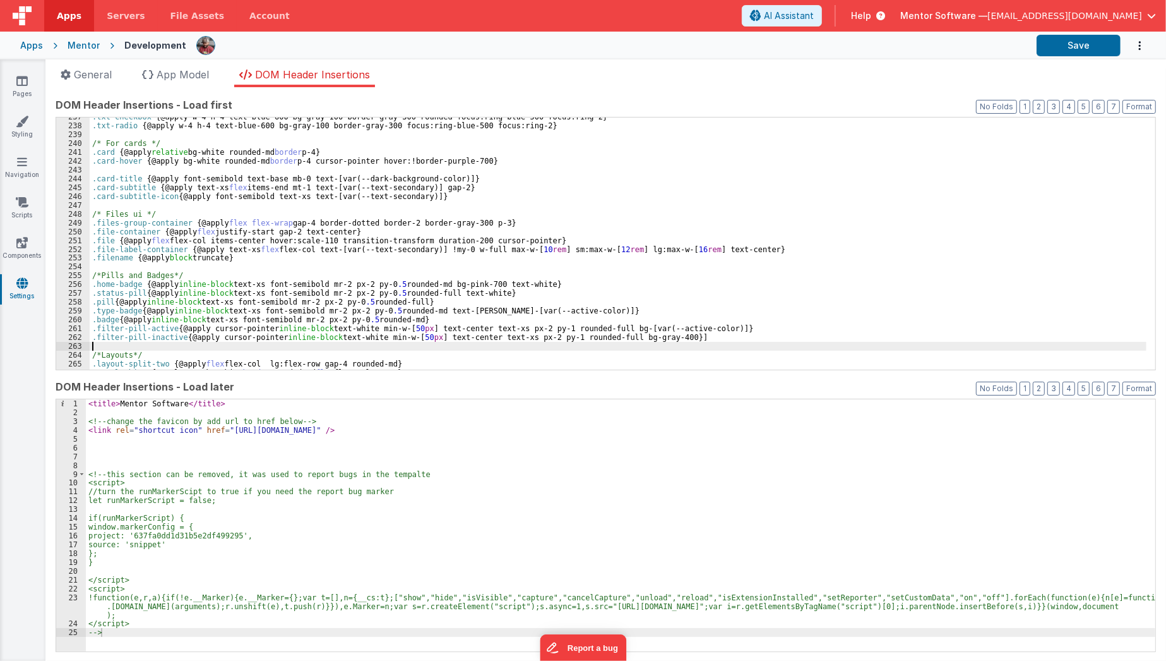
click at [160, 341] on div ".txt-checkbox { @apply w-4 h-4 text-blue-600 bg-gray-100 border-gray-300 rounde…" at bounding box center [618, 247] width 1057 height 270
paste textarea
click at [1103, 42] on button "Save" at bounding box center [1079, 45] width 84 height 21
click at [504, 355] on div ".txt-checkbox { @apply w-4 h-4 text-blue-600 bg-gray-100 border-gray-300 rounde…" at bounding box center [618, 247] width 1057 height 270
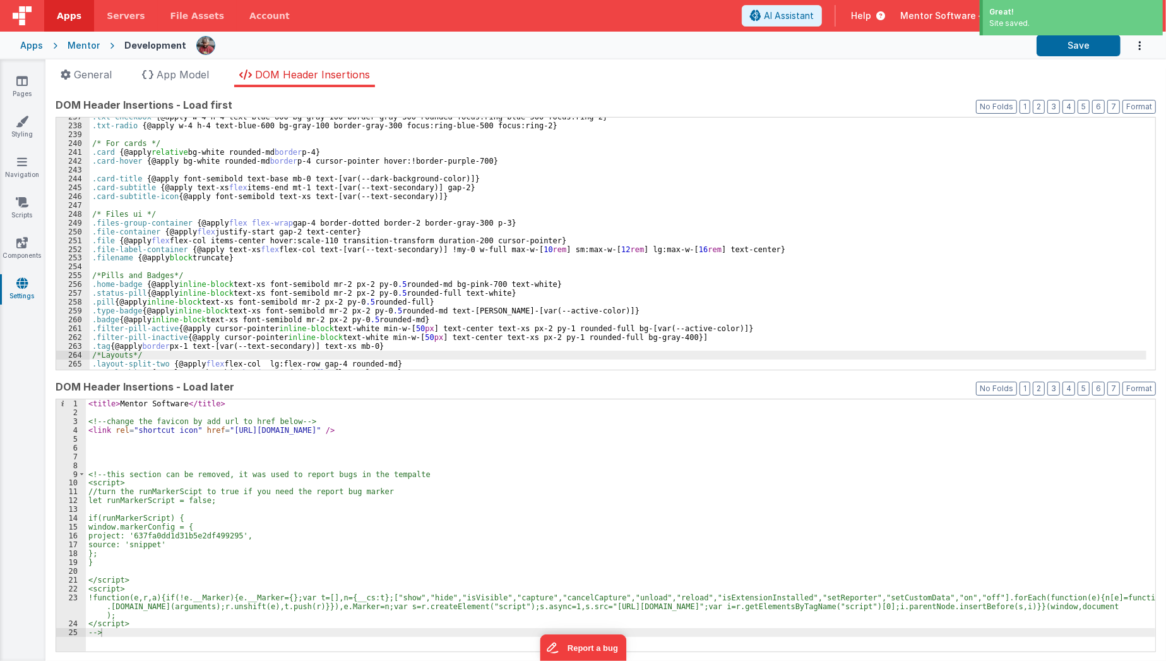
click at [507, 351] on div ".txt-checkbox { @apply w-4 h-4 text-blue-600 bg-gray-100 border-gray-300 rounde…" at bounding box center [618, 247] width 1057 height 270
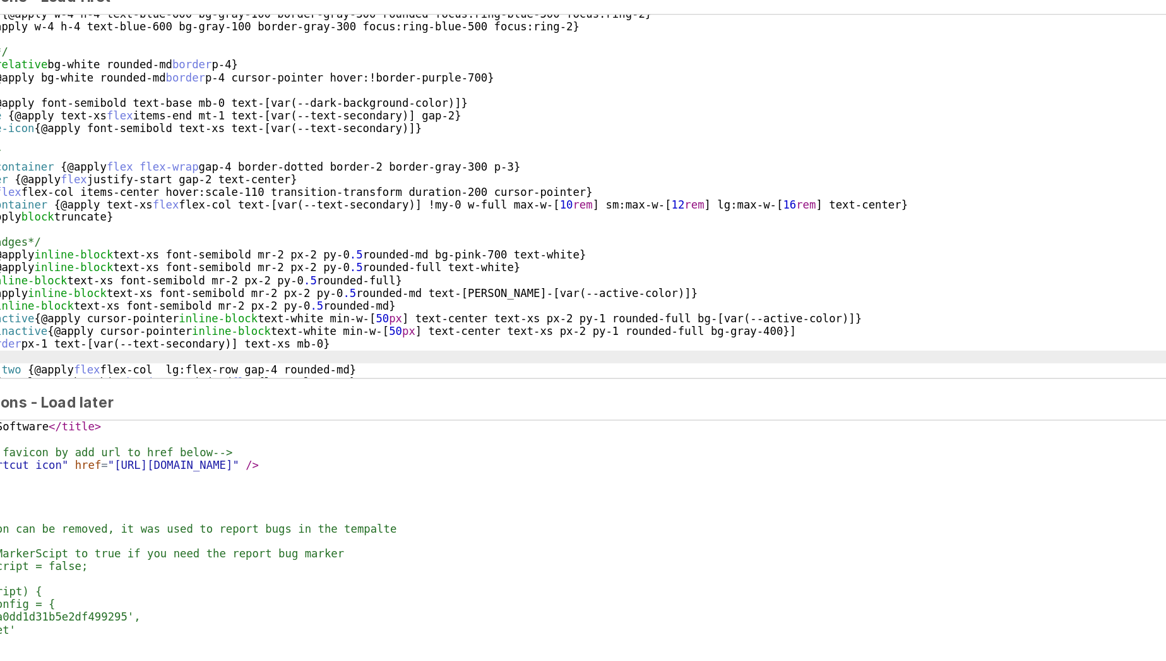
click at [670, 334] on div ".txt-checkbox { @apply w-4 h-4 text-blue-600 bg-gray-100 border-gray-300 rounde…" at bounding box center [618, 247] width 1057 height 270
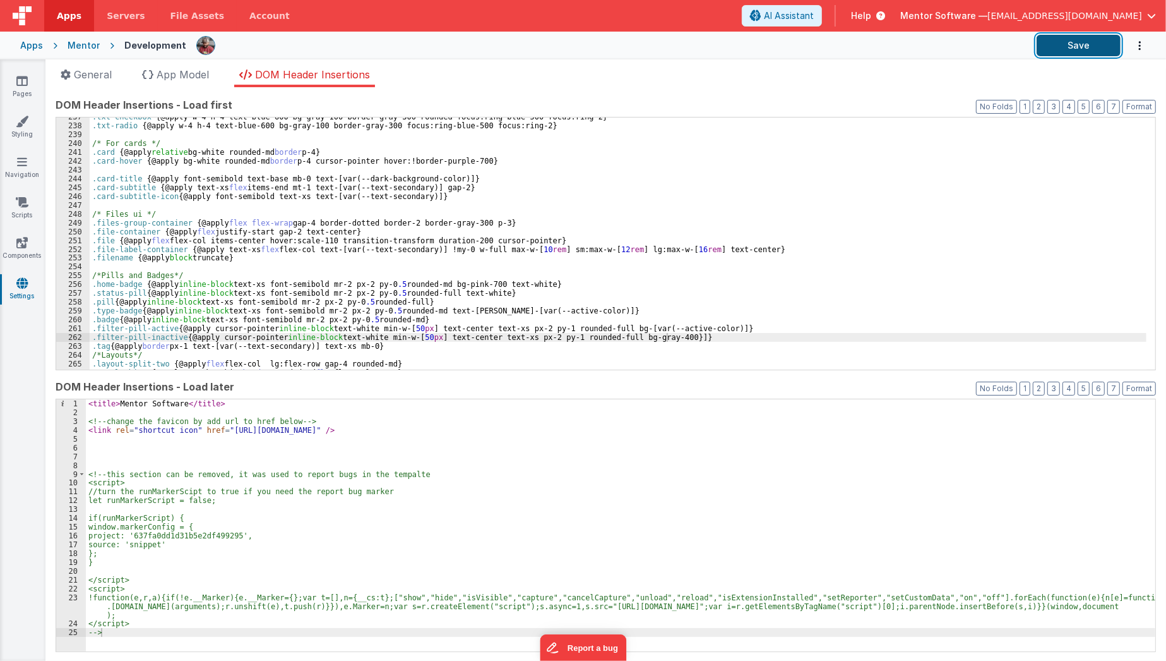
click at [1079, 52] on button "Save" at bounding box center [1079, 45] width 84 height 21
click at [401, 347] on div ".txt-checkbox { @apply w-4 h-4 text-blue-600 bg-gray-100 border-gray-300 rounde…" at bounding box center [618, 247] width 1057 height 270
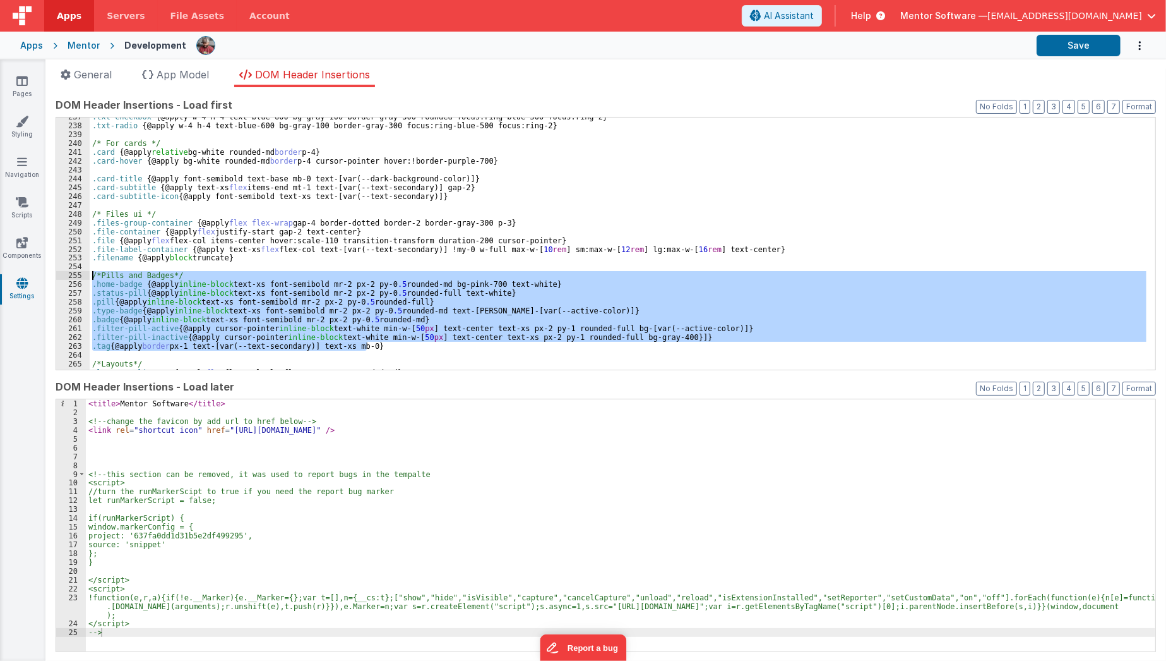
drag, startPoint x: 401, startPoint y: 348, endPoint x: 71, endPoint y: 275, distance: 337.5
click at [71, 275] on div "237 238 239 240 241 242 243 244 245 246 247 248 249 250 251 252 253 254 255 256…" at bounding box center [606, 243] width 1101 height 253
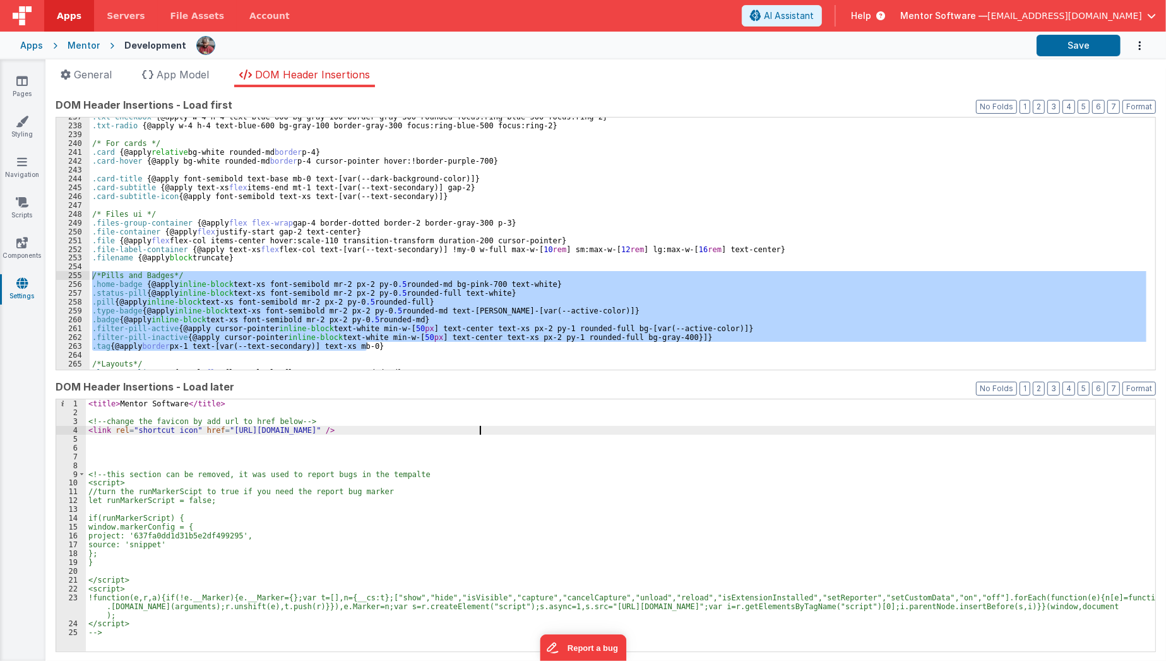
click at [611, 426] on div "< title > Mentor Software </ title > <!-- change the favicon by add url to href…" at bounding box center [621, 534] width 1070 height 270
click at [407, 345] on div ".txt-checkbox { @apply w-4 h-4 text-blue-600 bg-gray-100 border-gray-300 rounde…" at bounding box center [618, 243] width 1057 height 252
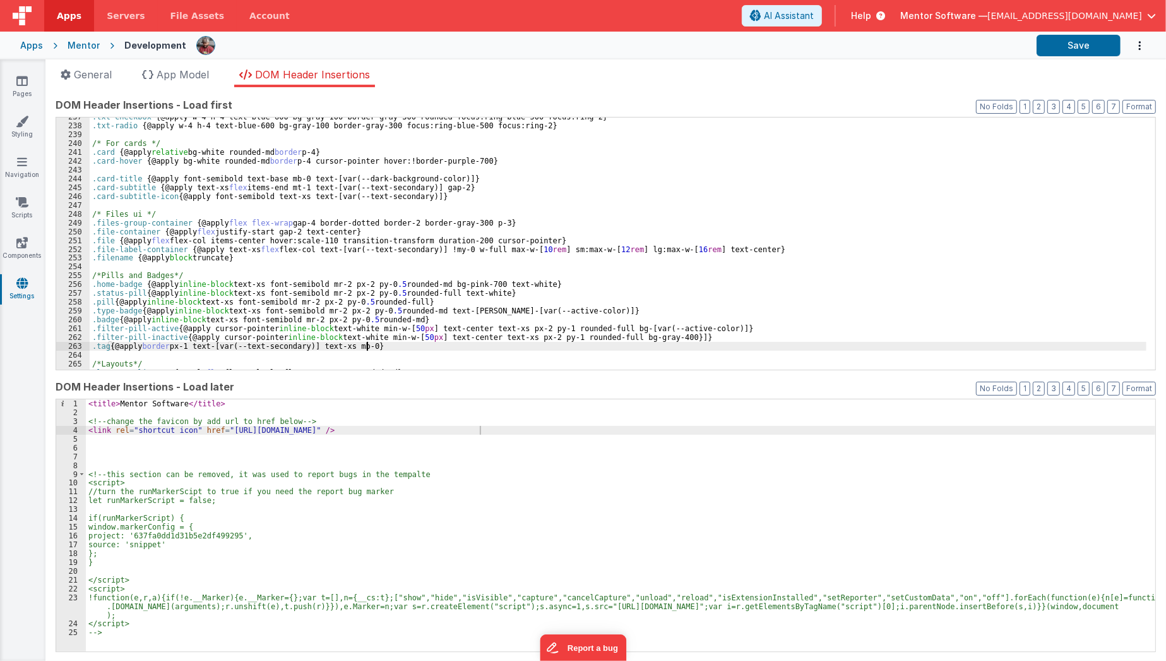
click at [407, 345] on div ".txt-checkbox { @apply w-4 h-4 text-blue-600 bg-gray-100 border-gray-300 rounde…" at bounding box center [618, 247] width 1057 height 270
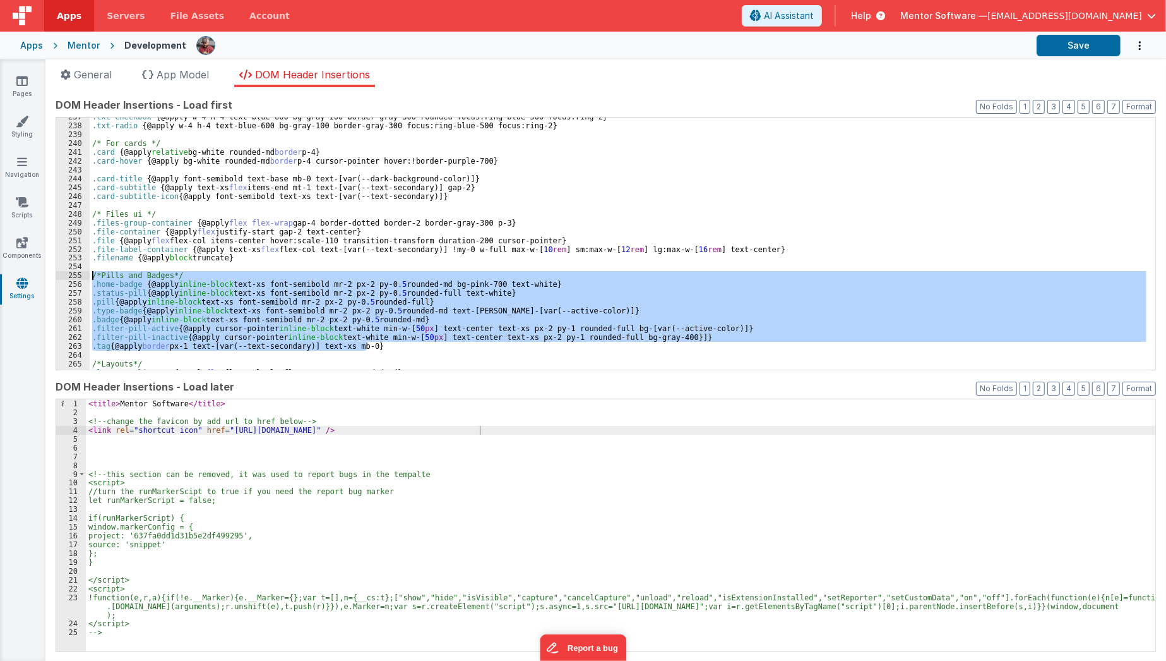
drag, startPoint x: 407, startPoint y: 345, endPoint x: 56, endPoint y: 277, distance: 358.4
click at [56, 277] on div "237 238 239 240 241 242 243 244 245 246 247 248 249 250 251 252 253 254 255 256…" at bounding box center [606, 243] width 1101 height 253
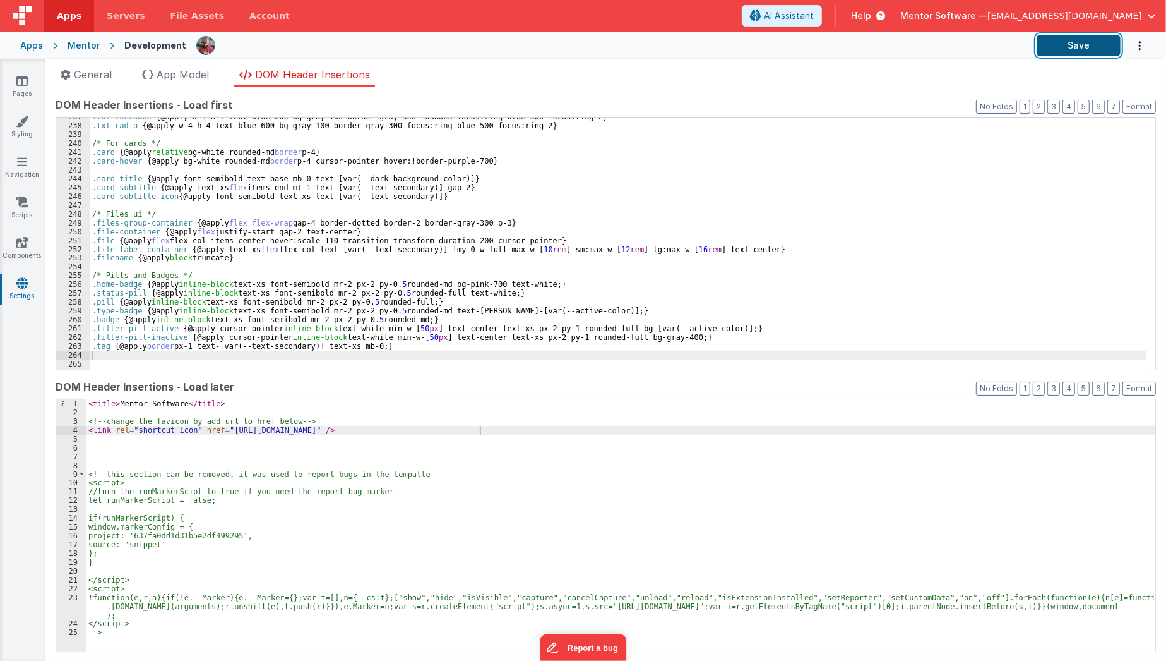
click at [1079, 40] on button "Save" at bounding box center [1079, 45] width 84 height 21
click at [112, 357] on div ".txt-checkbox { @apply w-4 h-4 text-blue-600 bg-gray-100 border-gray-300 rounde…" at bounding box center [618, 247] width 1057 height 270
paste textarea
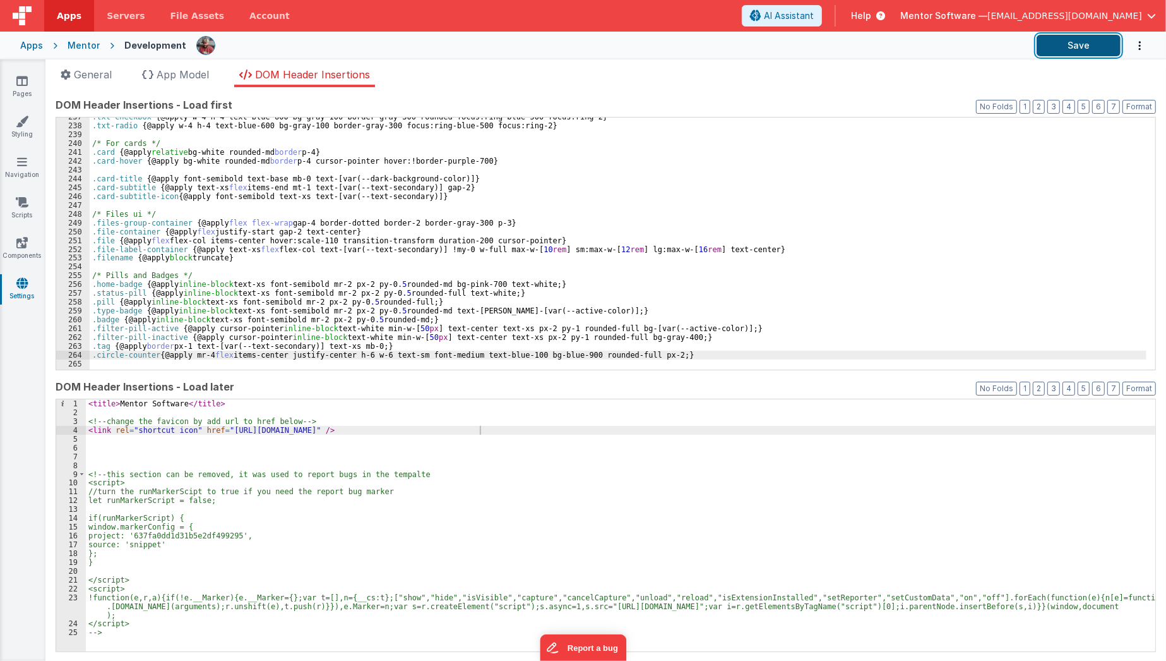
click at [1060, 54] on button "Save" at bounding box center [1079, 45] width 84 height 21
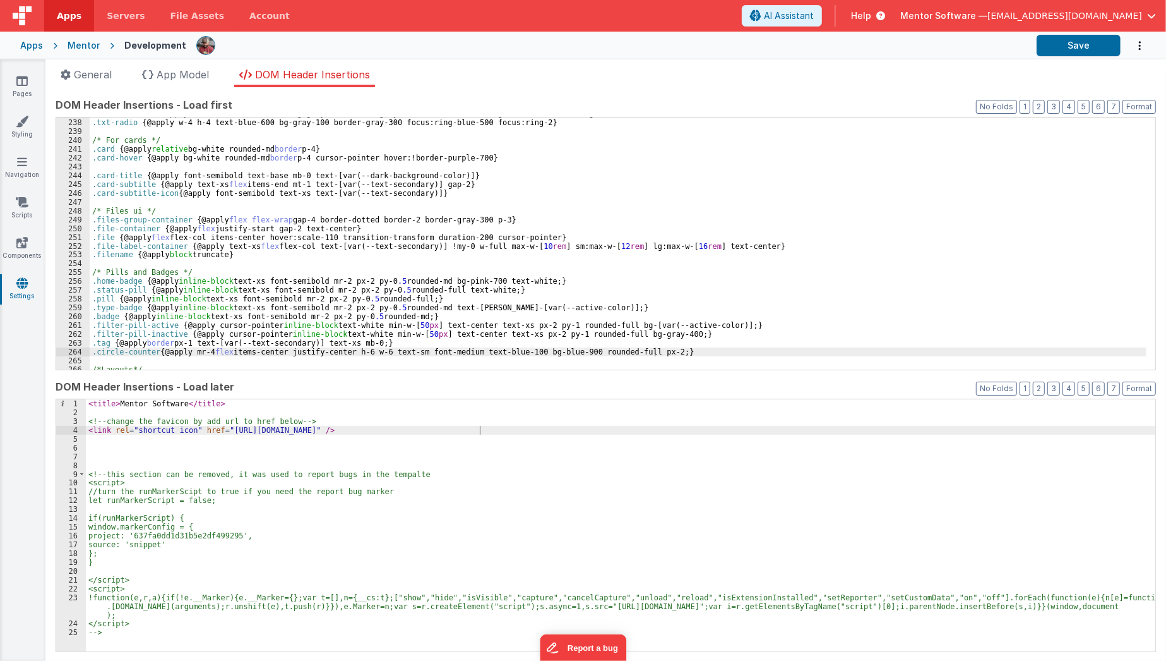
scroll to position [2112, 0]
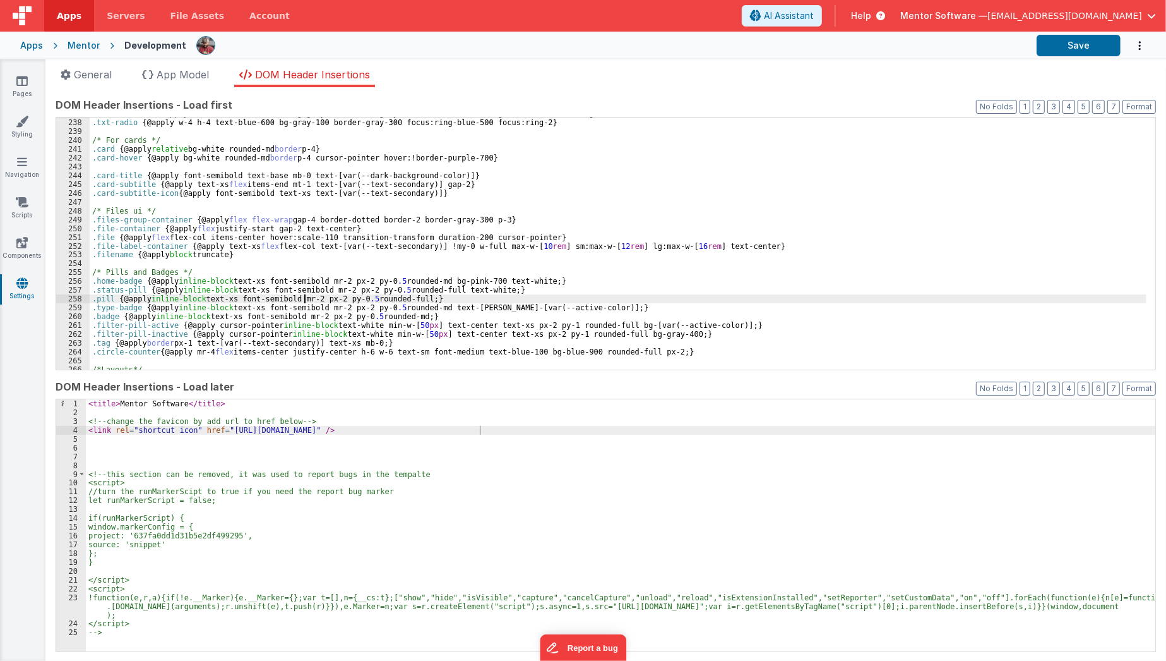
click at [306, 296] on div ".txt-checkbox { @apply w-4 h-4 text-blue-600 bg-gray-100 border-gray-300 rounde…" at bounding box center [618, 244] width 1057 height 270
click at [1085, 48] on button "Save" at bounding box center [1079, 45] width 84 height 21
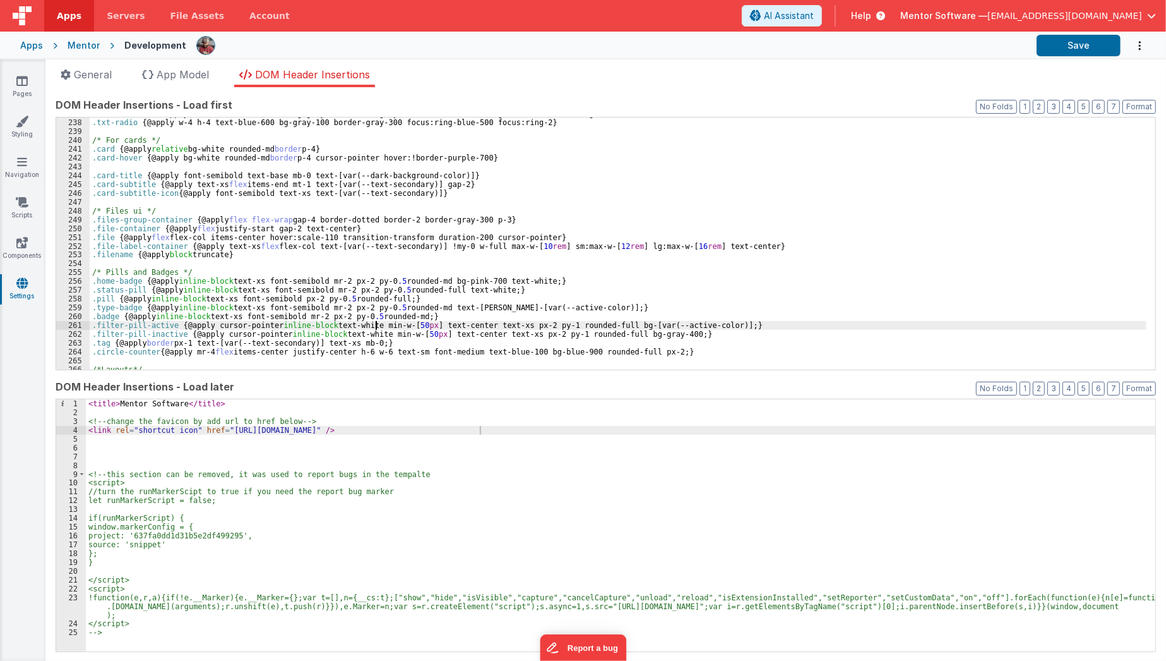
click at [376, 328] on div ".txt-checkbox { @apply w-4 h-4 text-blue-600 bg-gray-100 border-gray-300 rounde…" at bounding box center [618, 244] width 1057 height 270
click at [373, 316] on div ".txt-checkbox { @apply w-4 h-4 text-blue-600 bg-gray-100 border-gray-300 rounde…" at bounding box center [618, 244] width 1057 height 270
paste textarea
click at [393, 306] on div ".txt-checkbox { @apply w-4 h-4 text-blue-600 bg-gray-100 border-gray-300 rounde…" at bounding box center [618, 244] width 1057 height 270
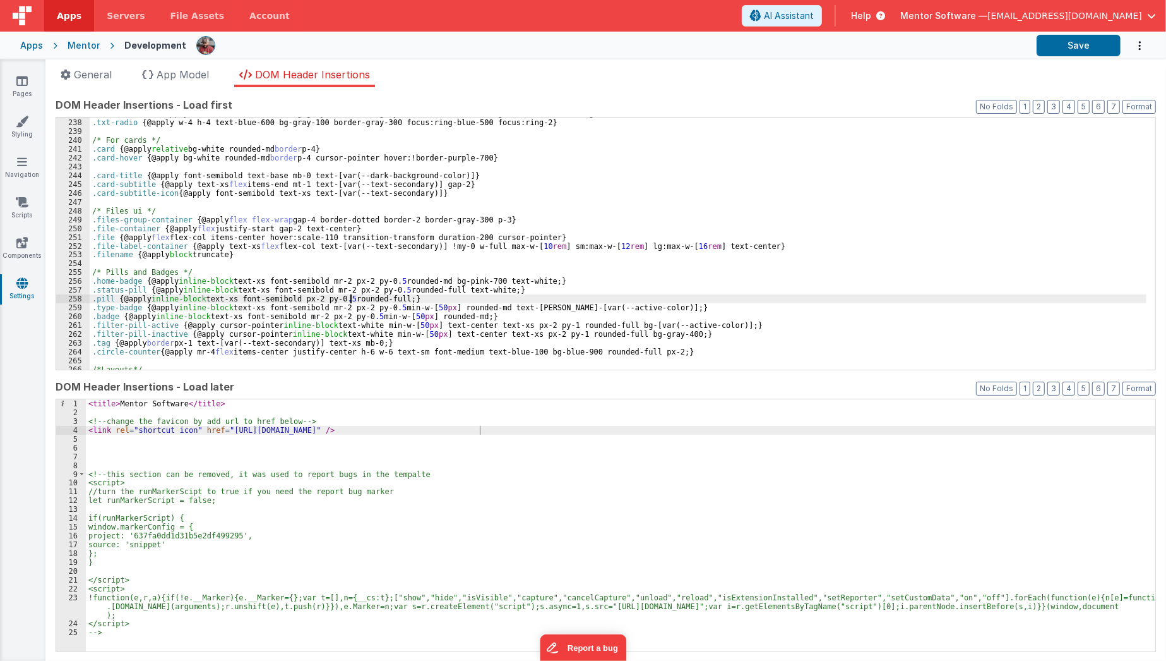
click at [349, 299] on div ".txt-checkbox { @apply w-4 h-4 text-blue-600 bg-gray-100 border-gray-300 rounde…" at bounding box center [618, 244] width 1057 height 270
paste textarea
click at [398, 289] on div ".txt-checkbox { @apply w-4 h-4 text-blue-600 bg-gray-100 border-gray-300 rounde…" at bounding box center [618, 244] width 1057 height 270
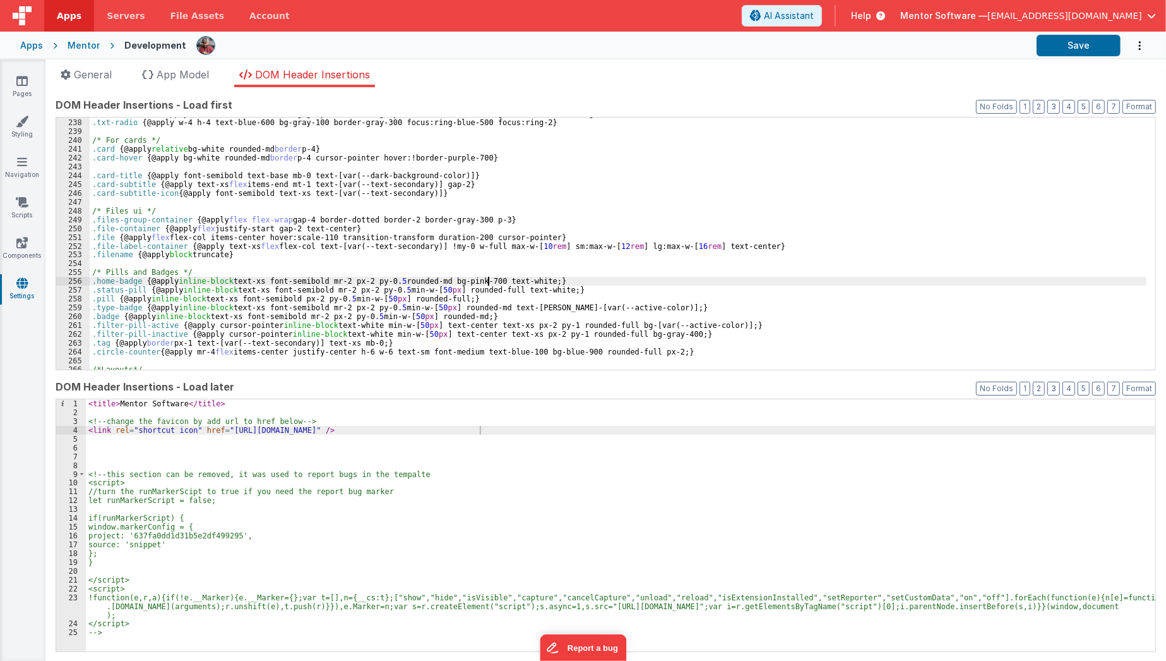
click at [487, 279] on div ".txt-checkbox { @apply w-4 h-4 text-blue-600 bg-gray-100 border-gray-300 rounde…" at bounding box center [618, 244] width 1057 height 270
click at [441, 282] on div ".txt-checkbox { @apply w-4 h-4 text-blue-600 bg-gray-100 border-gray-300 rounde…" at bounding box center [618, 244] width 1057 height 270
paste textarea
click at [1056, 51] on button "Save" at bounding box center [1079, 45] width 84 height 21
click at [325, 341] on div ".txt-checkbox { @apply w-4 h-4 text-blue-600 bg-gray-100 border-gray-300 rounde…" at bounding box center [618, 244] width 1057 height 270
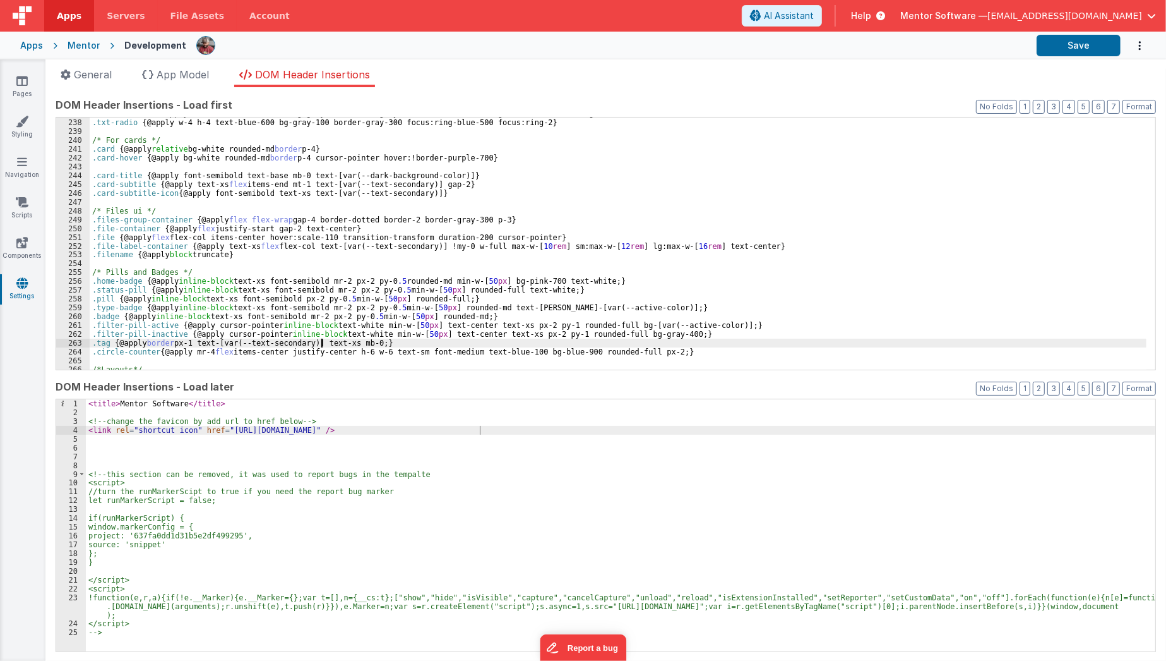
click at [323, 342] on div ".txt-checkbox { @apply w-4 h-4 text-blue-600 bg-gray-100 border-gray-300 rounde…" at bounding box center [618, 244] width 1057 height 270
paste textarea
click at [1078, 42] on button "Save" at bounding box center [1079, 45] width 84 height 21
click at [1059, 49] on button "Save" at bounding box center [1079, 45] width 84 height 21
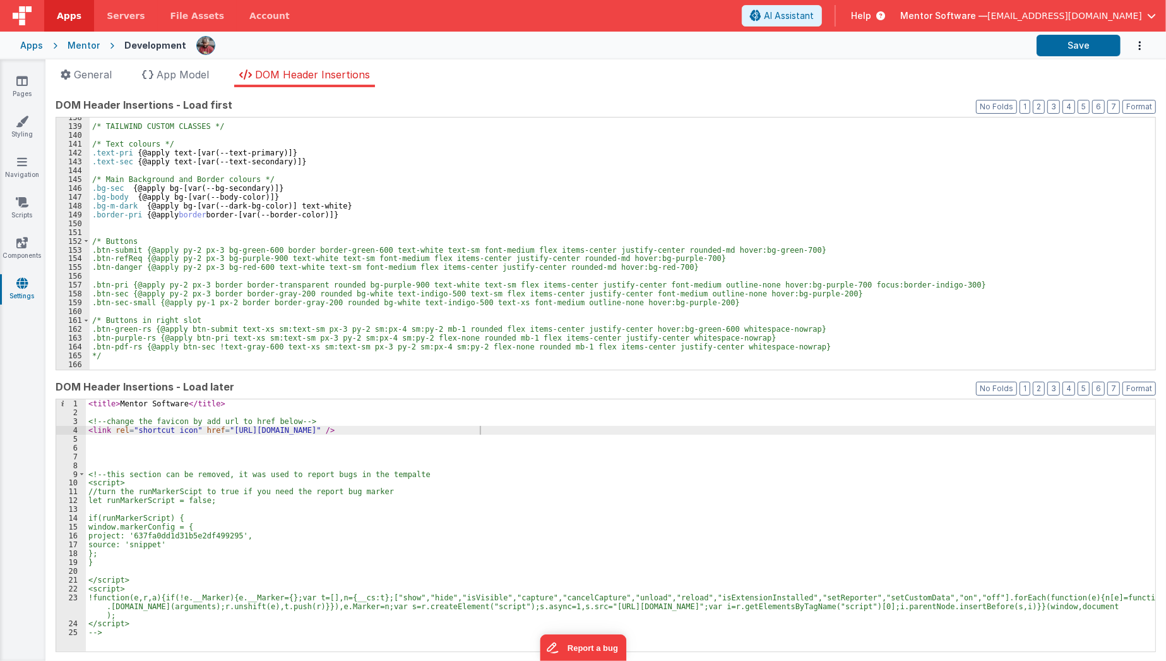
scroll to position [1221, 0]
